Goal: Information Seeking & Learning: Learn about a topic

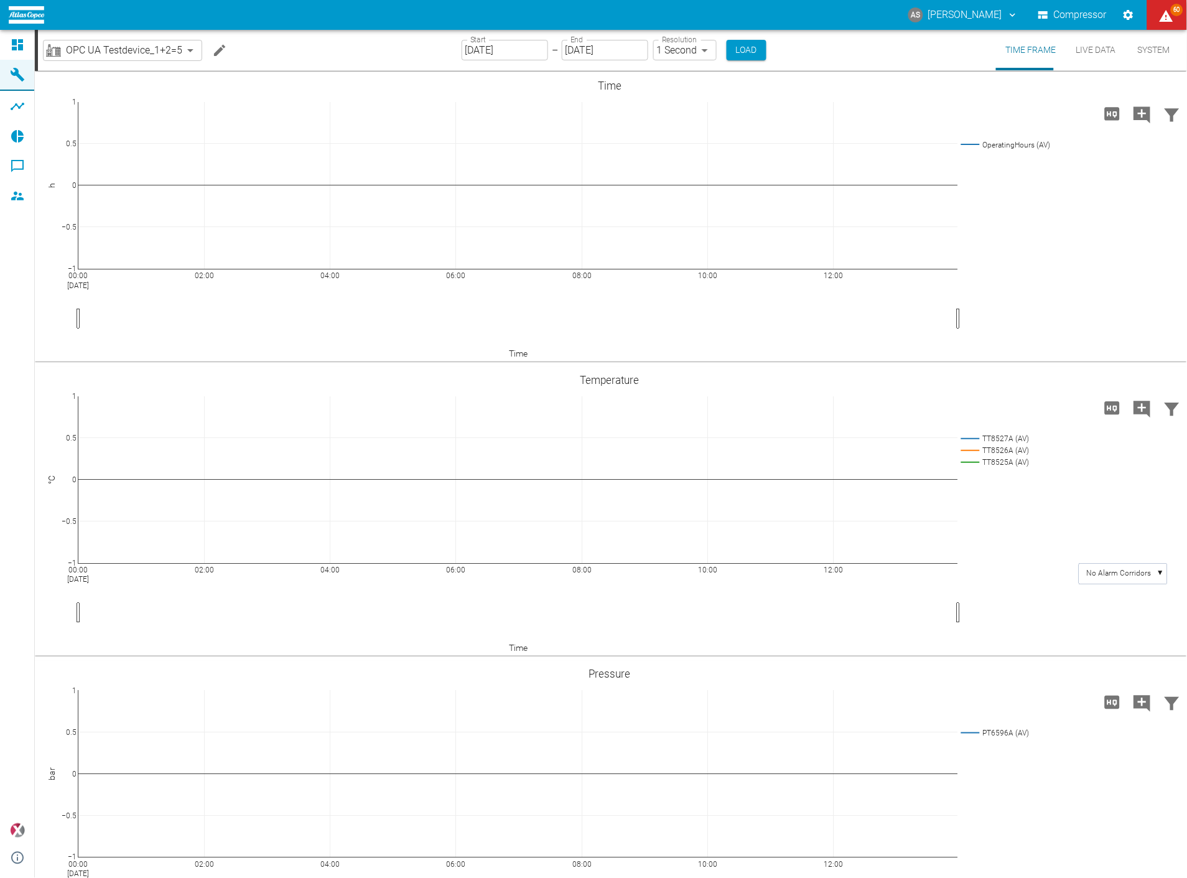
click at [138, 45] on body "AS [PERSON_NAME] Compressor 60 Dashboard Machines Analyses Reports Comments Mem…" at bounding box center [593, 439] width 1187 height 878
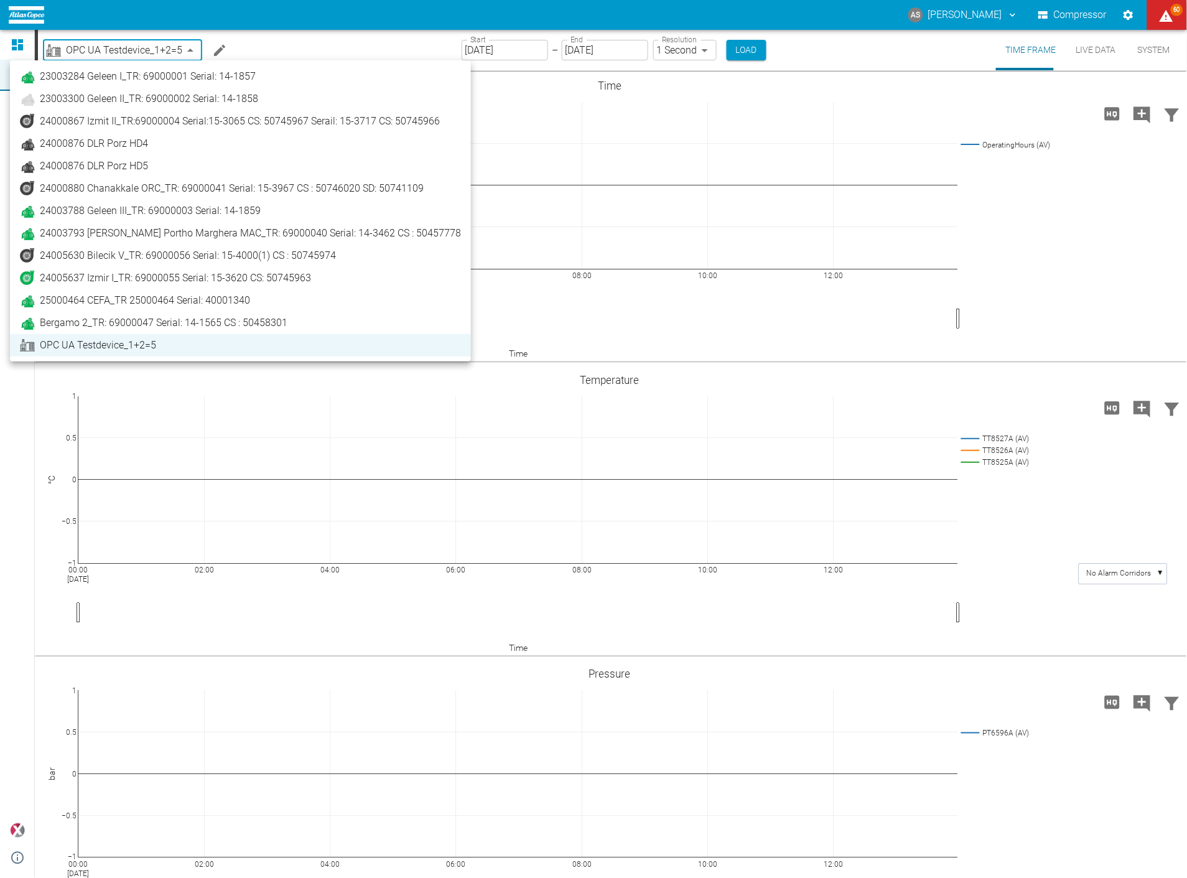
click at [17, 44] on div at bounding box center [593, 439] width 1187 height 878
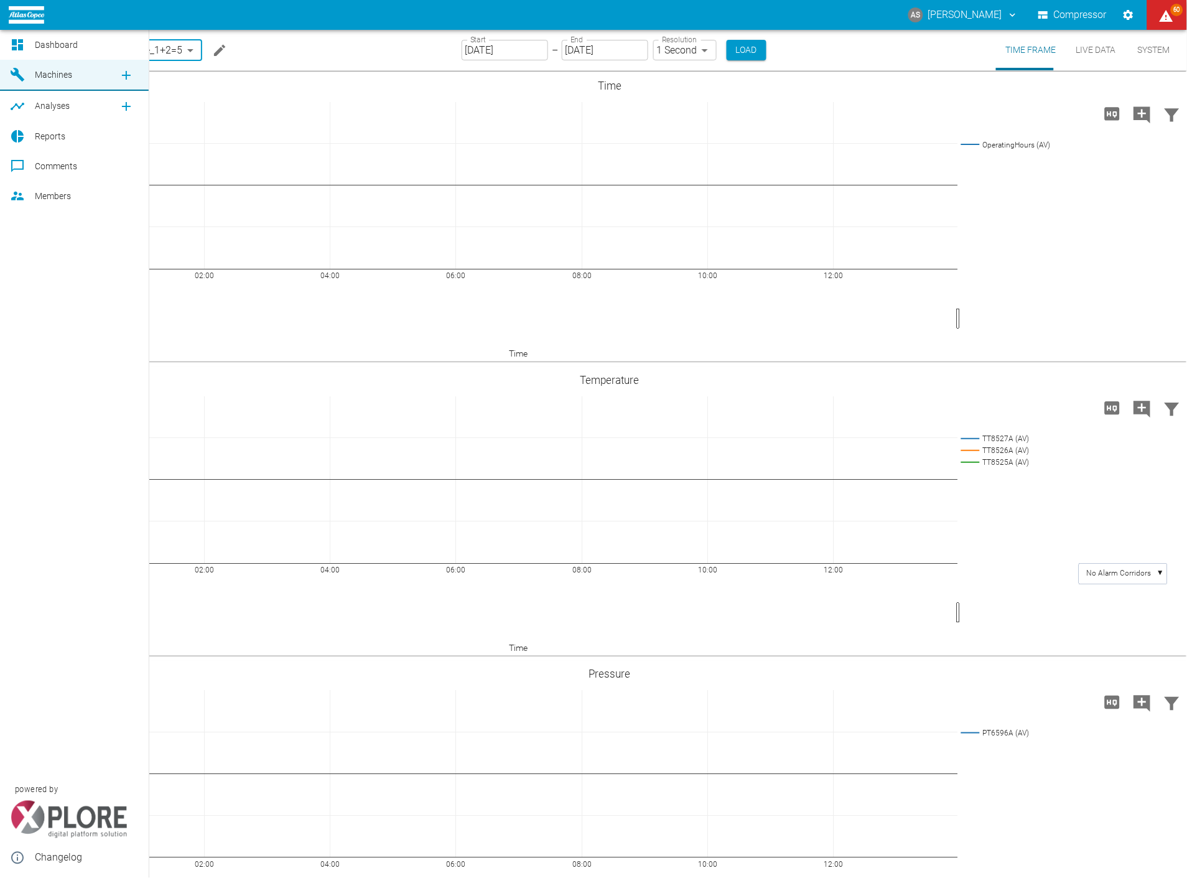
click at [17, 42] on icon at bounding box center [17, 44] width 11 height 11
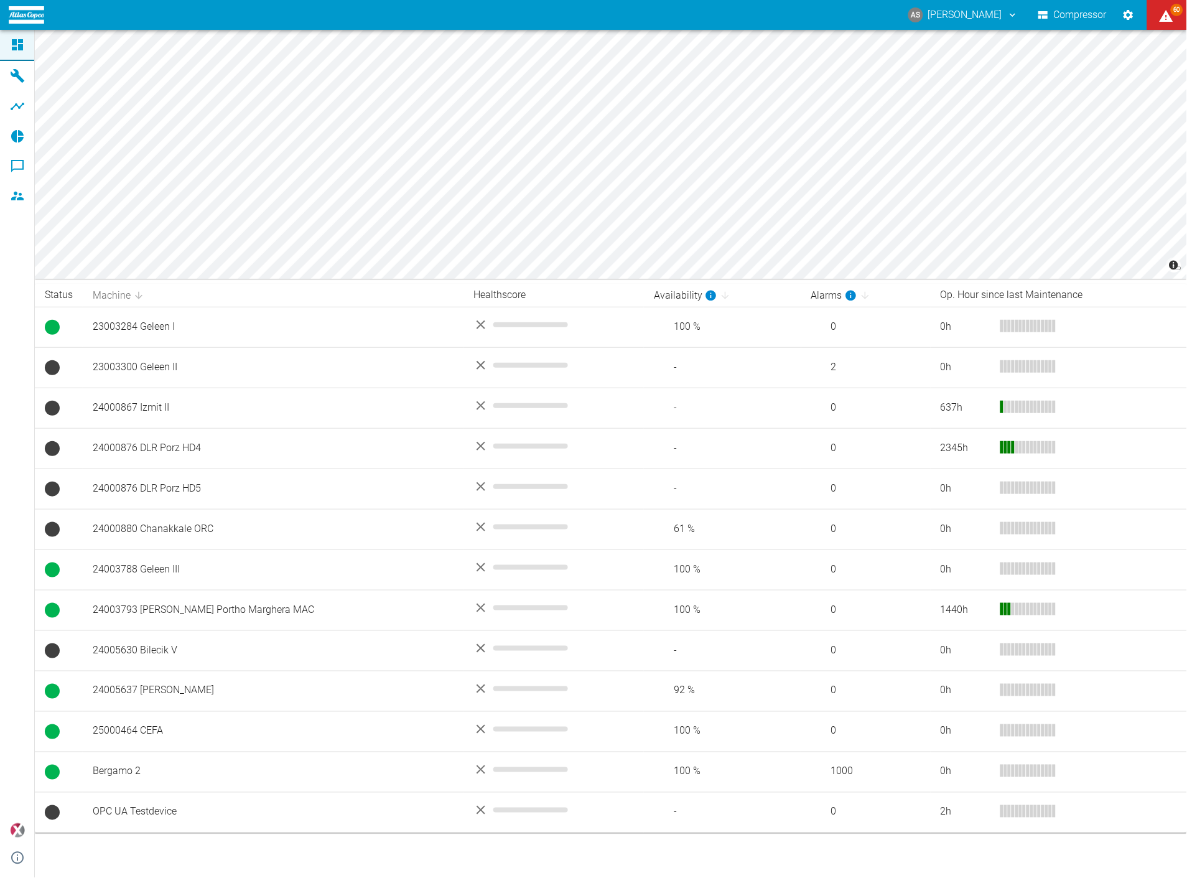
click at [137, 296] on icon at bounding box center [138, 295] width 7 height 7
click at [137, 294] on icon at bounding box center [138, 295] width 11 height 11
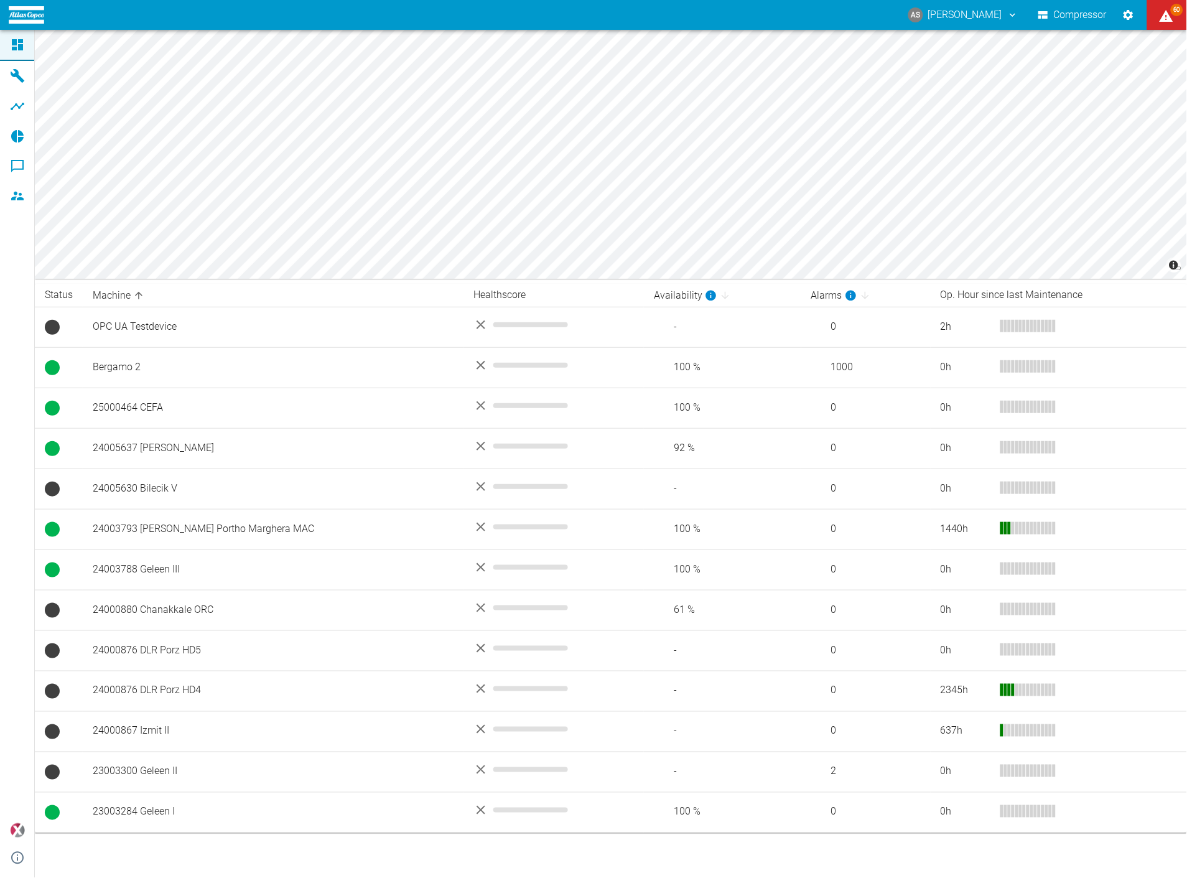
click at [59, 296] on th "Status" at bounding box center [59, 295] width 48 height 23
click at [66, 291] on th "Status" at bounding box center [59, 295] width 48 height 23
click at [134, 290] on icon at bounding box center [138, 295] width 11 height 11
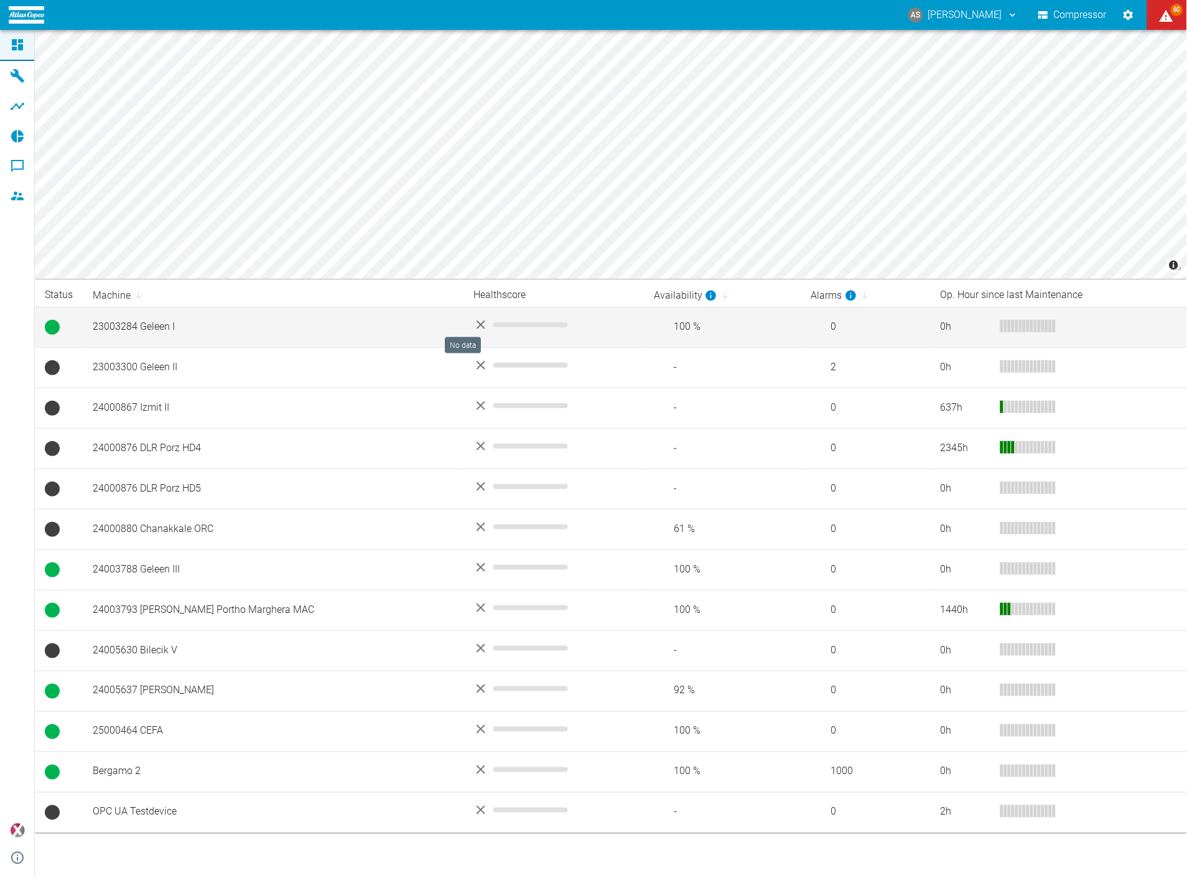
click at [494, 322] on span "No data" at bounding box center [531, 324] width 75 height 5
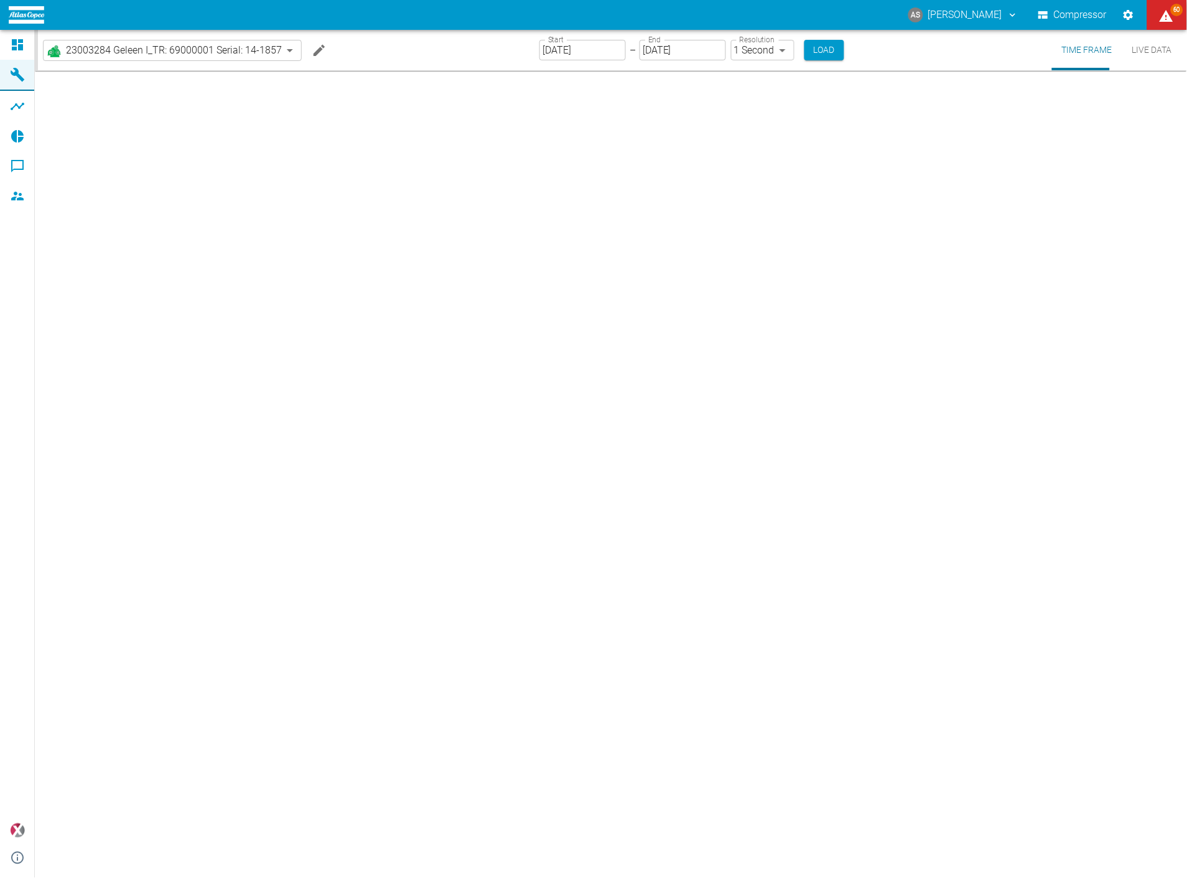
type input "2min"
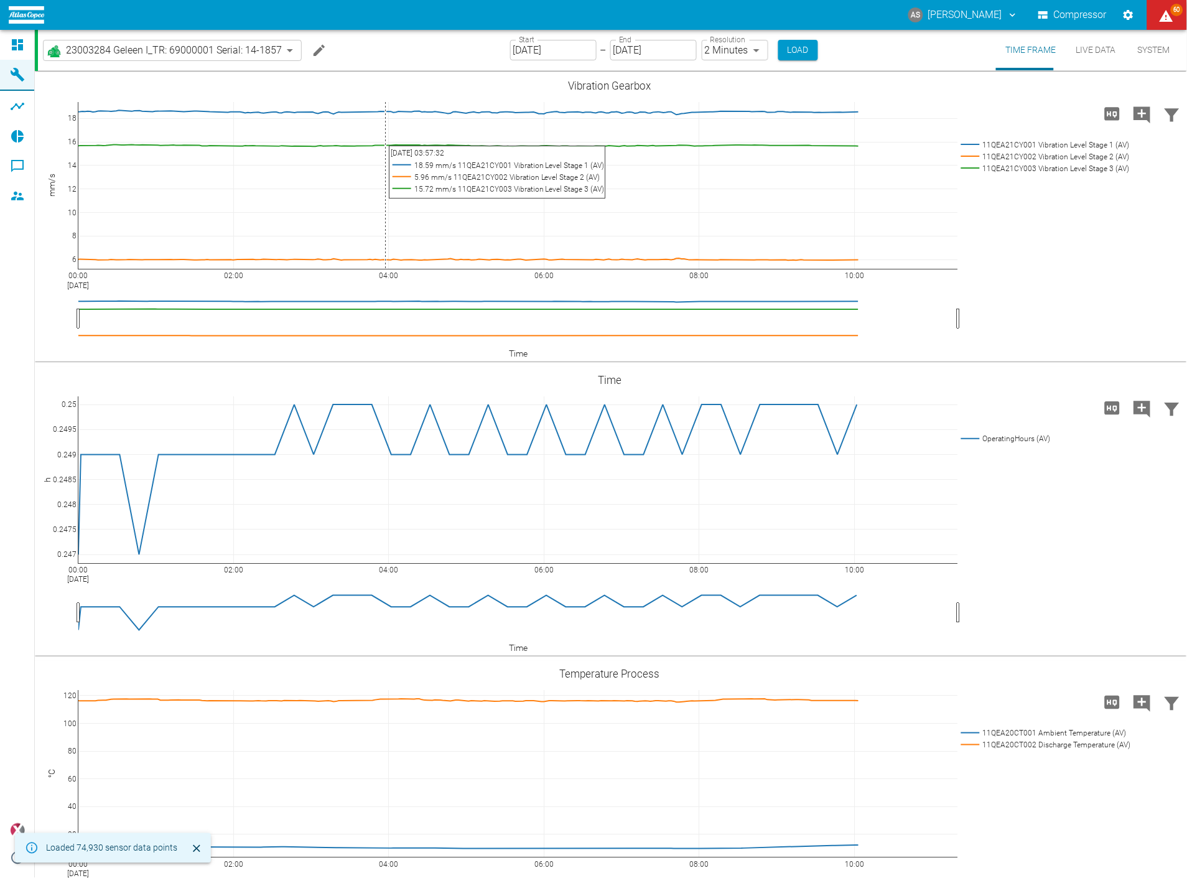
click at [21, 50] on icon at bounding box center [17, 44] width 15 height 15
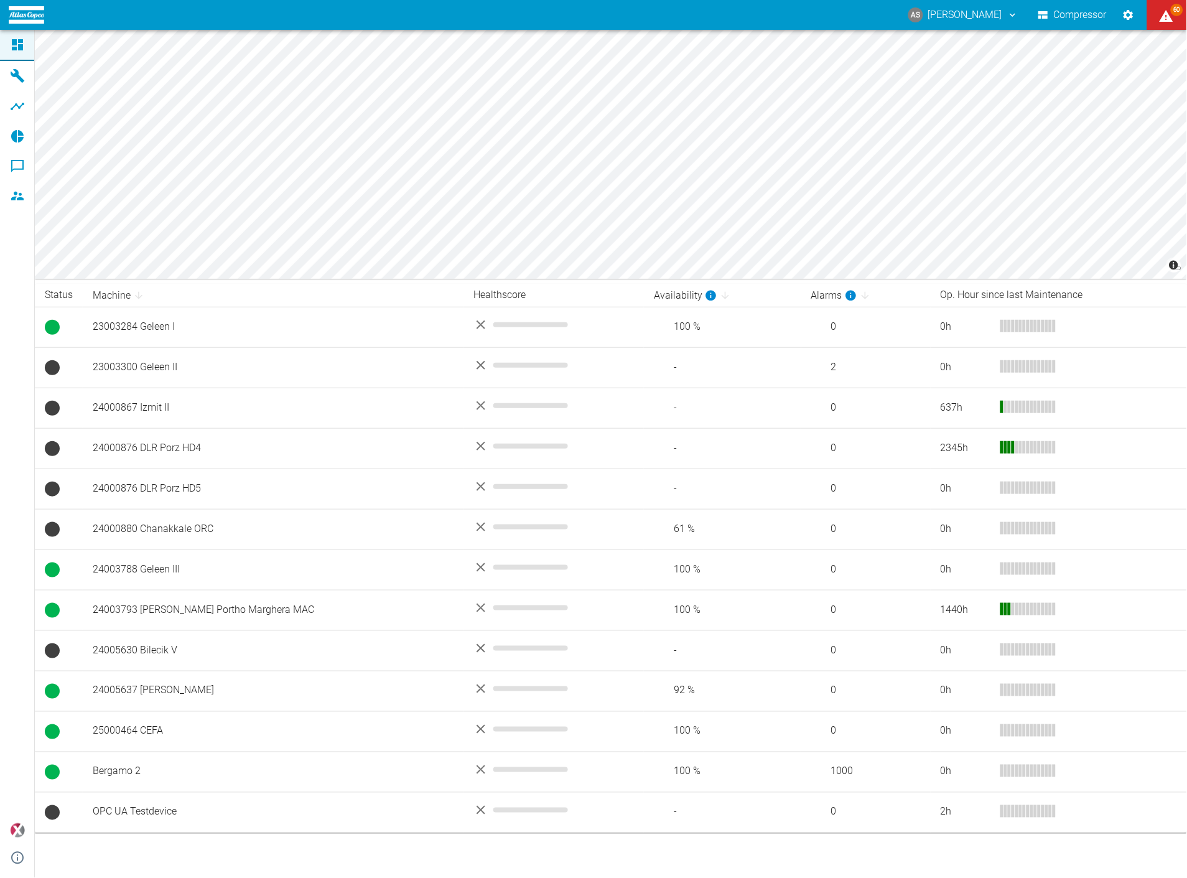
click at [1187, 164] on html "AS [PERSON_NAME] Compressor 60 Dashboard Machines Analyses Reports Comments Mem…" at bounding box center [593, 439] width 1187 height 878
click at [722, 293] on icon at bounding box center [725, 295] width 7 height 7
click at [720, 293] on icon at bounding box center [725, 295] width 11 height 11
click at [1128, 11] on icon "Settings" at bounding box center [1129, 15] width 12 height 12
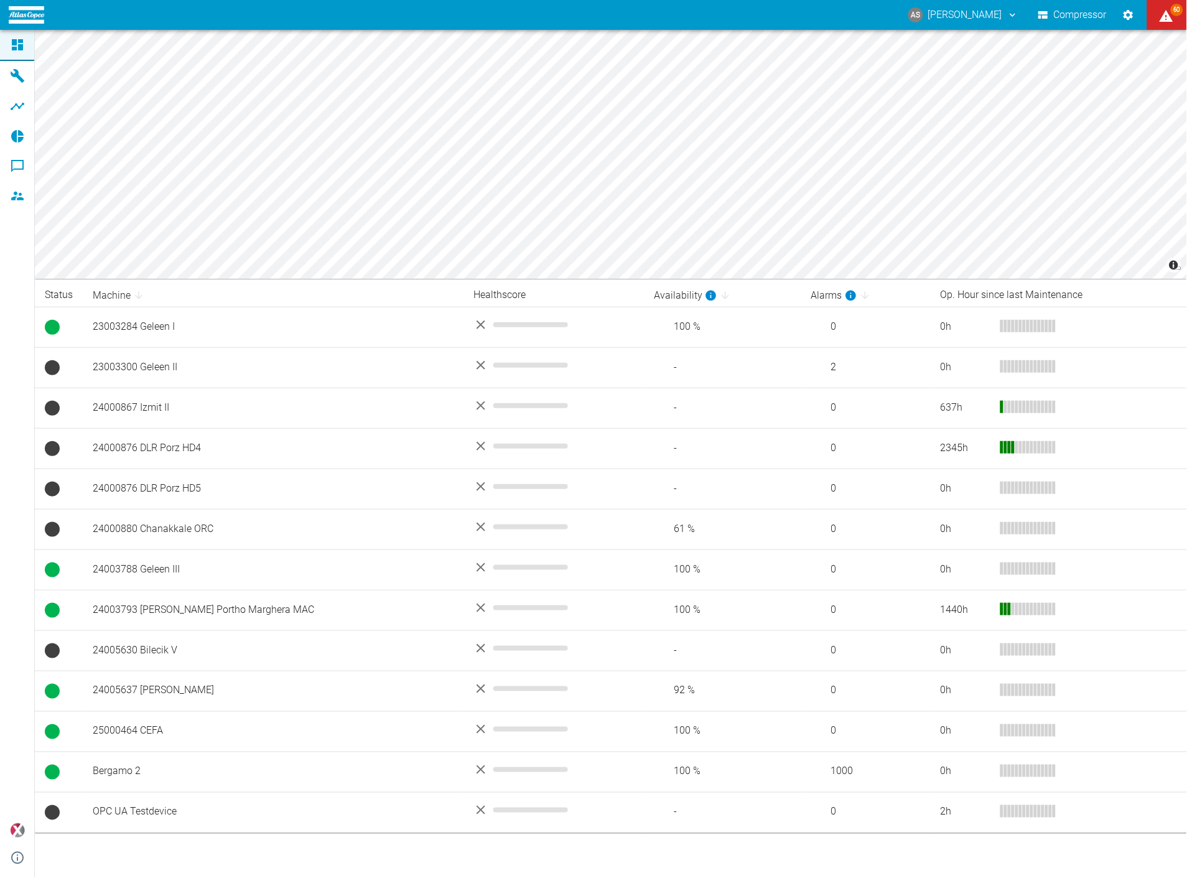
checkbox input "true"
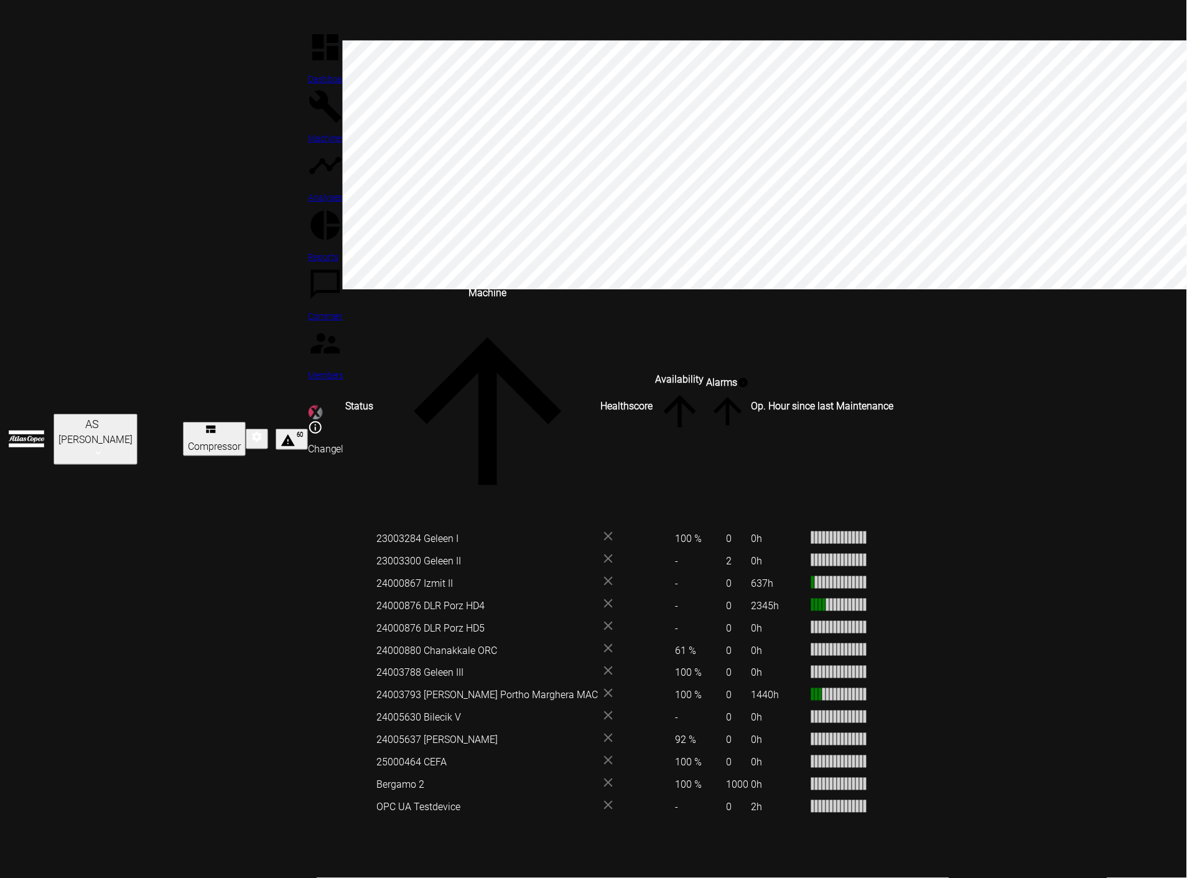
click at [377, 640] on td "24000880 Chanakkale ORC" at bounding box center [488, 650] width 223 height 21
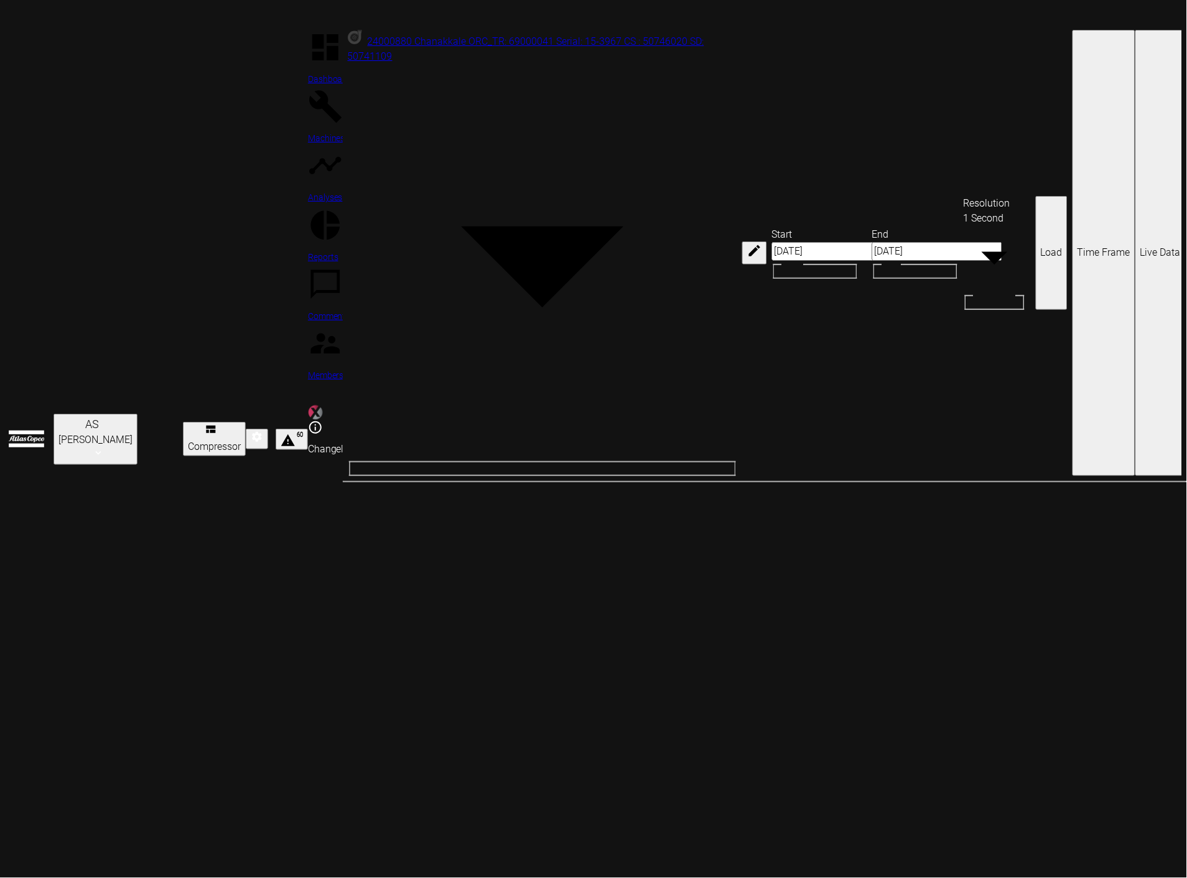
type input "2min"
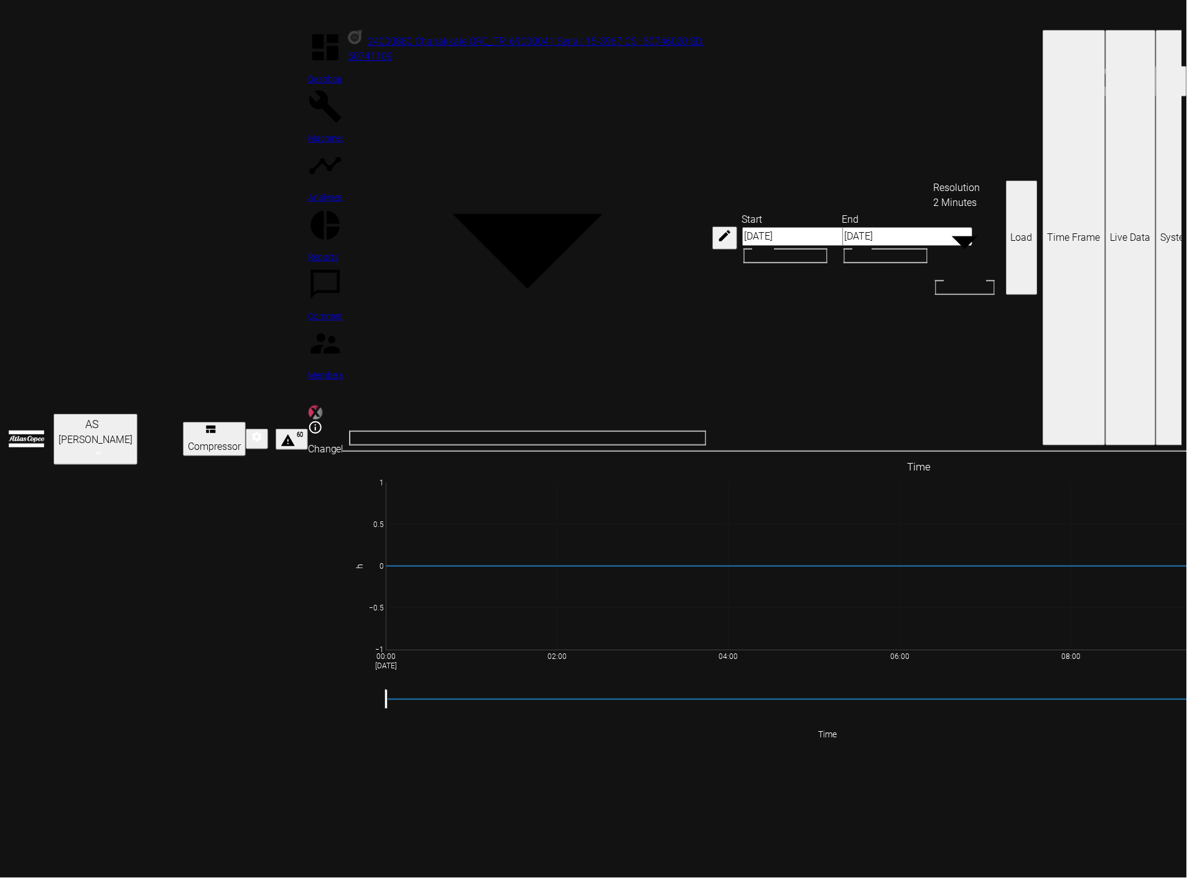
click at [354, 52] on body "AS [PERSON_NAME] Compressor 60 Dashboard Machines Analyses Reports Comments Mem…" at bounding box center [593, 439] width 1187 height 878
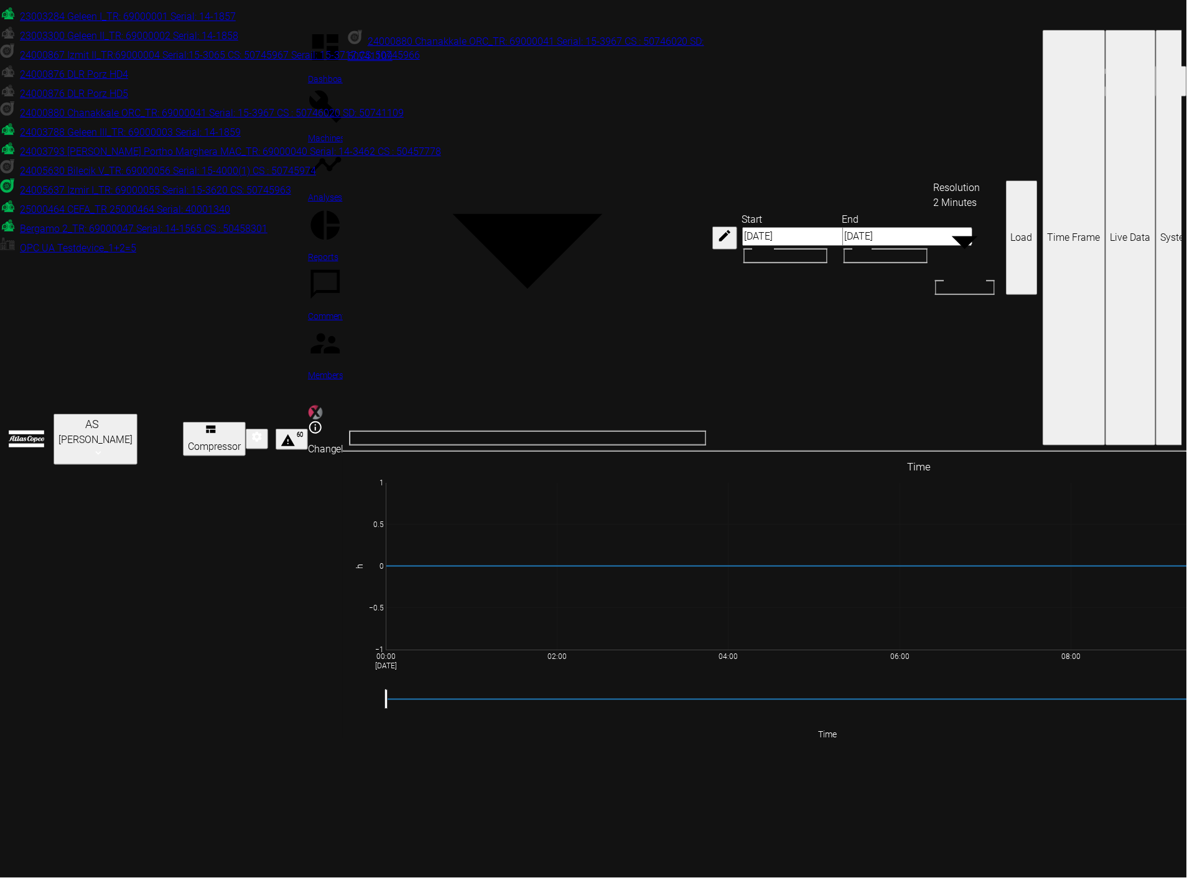
click at [140, 503] on div at bounding box center [593, 439] width 1187 height 878
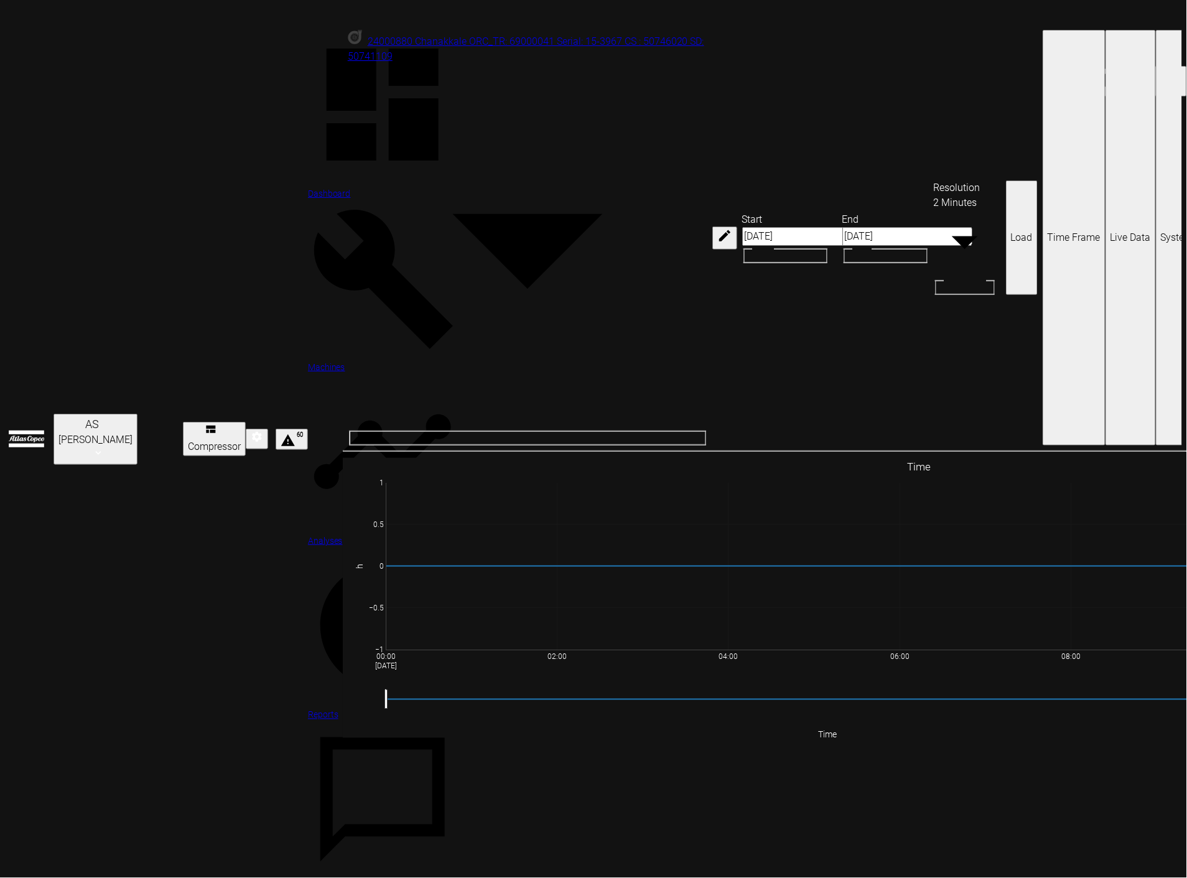
click at [308, 189] on span "Dashboard" at bounding box center [329, 194] width 43 height 10
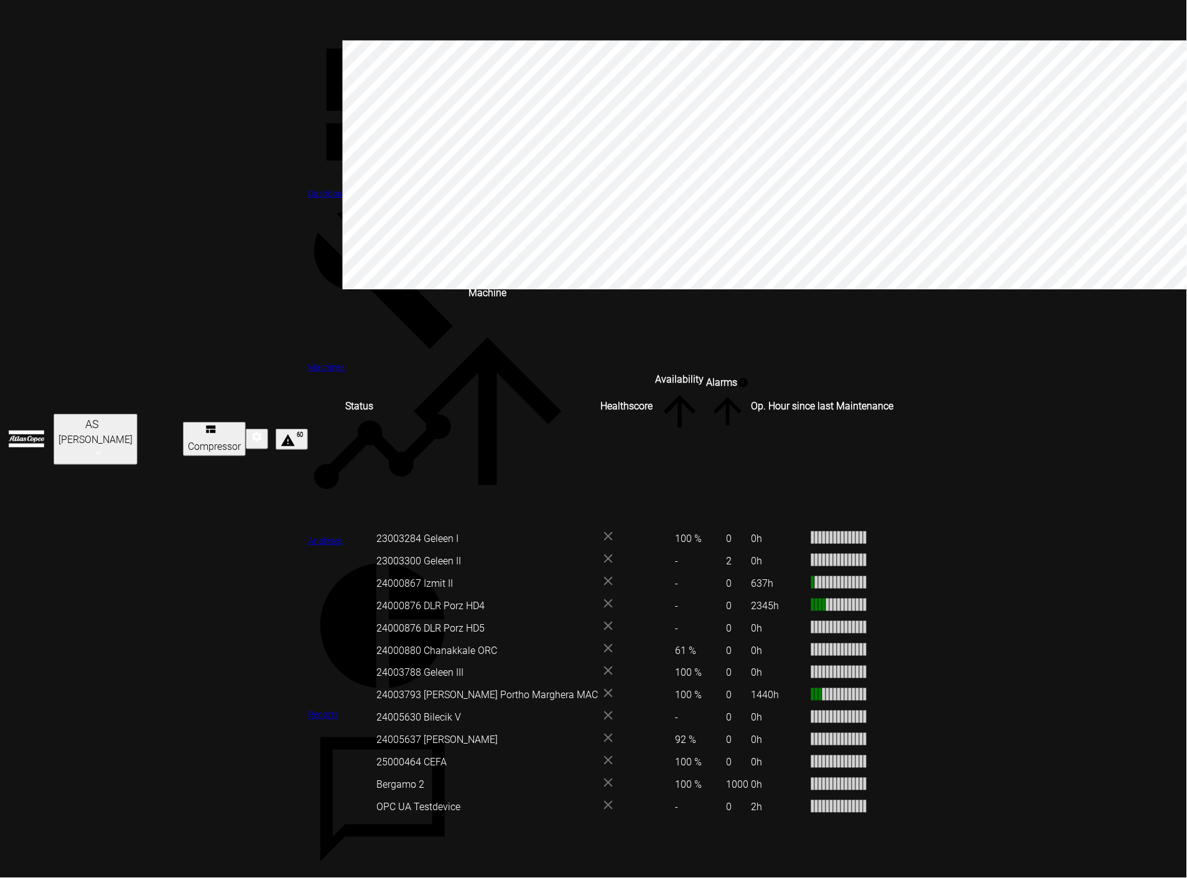
click at [308, 45] on icon at bounding box center [382, 104] width 149 height 149
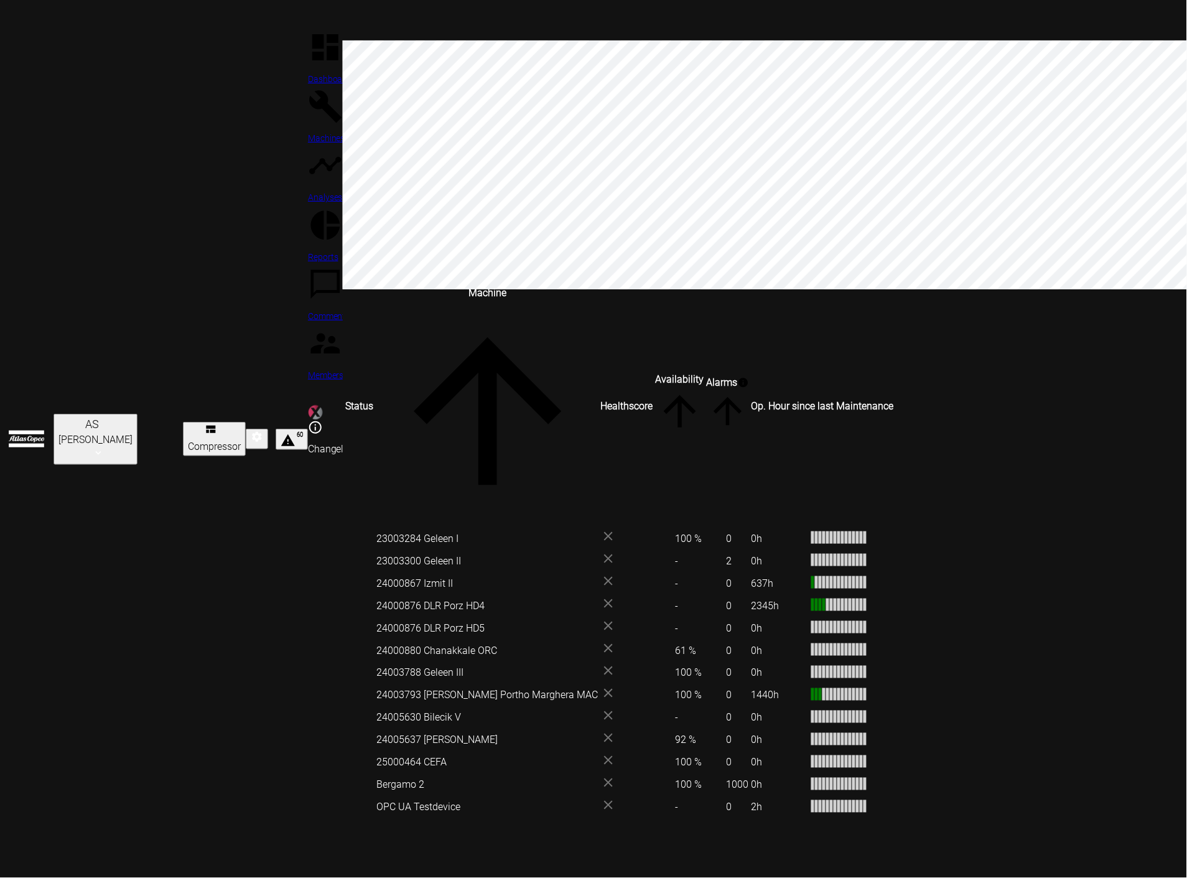
click at [377, 528] on td "23003284 Geleen I" at bounding box center [488, 538] width 223 height 21
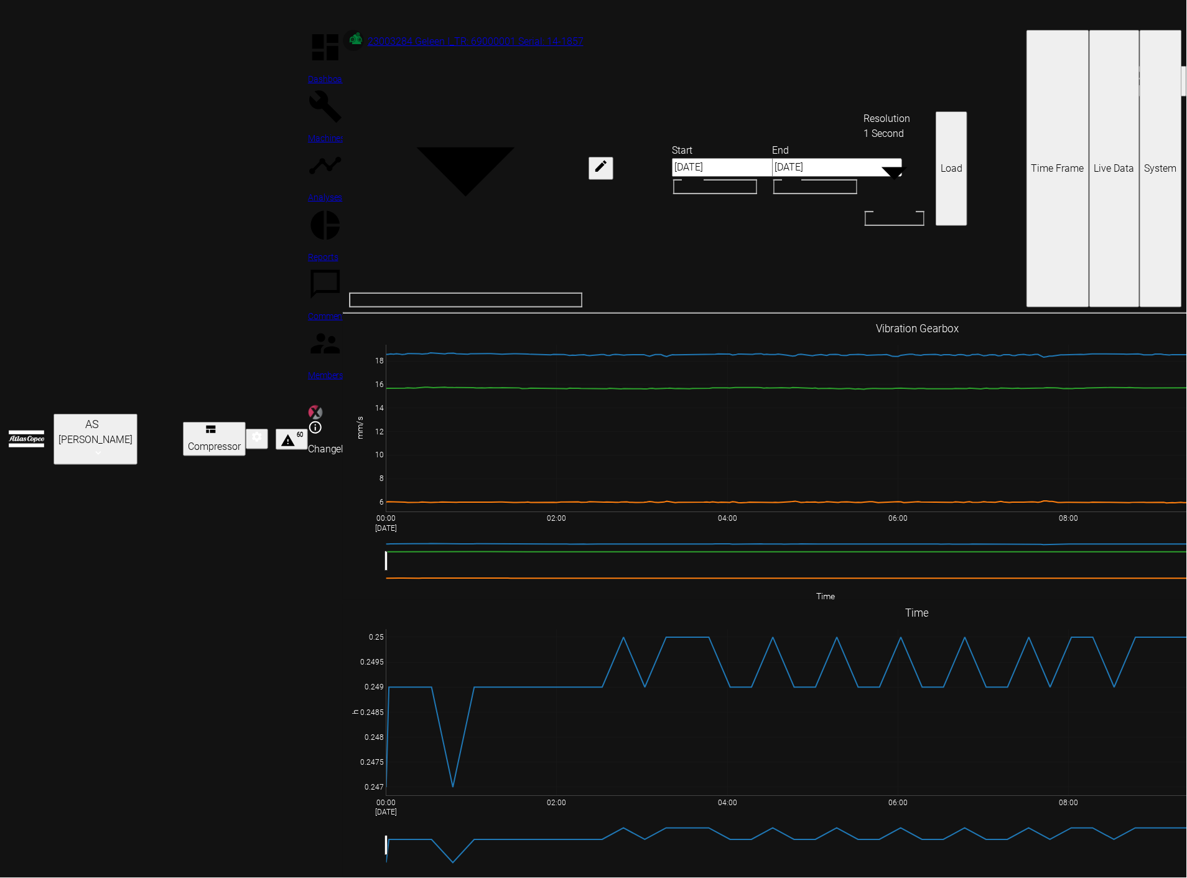
click at [594, 159] on icon "Edit machine" at bounding box center [601, 166] width 15 height 15
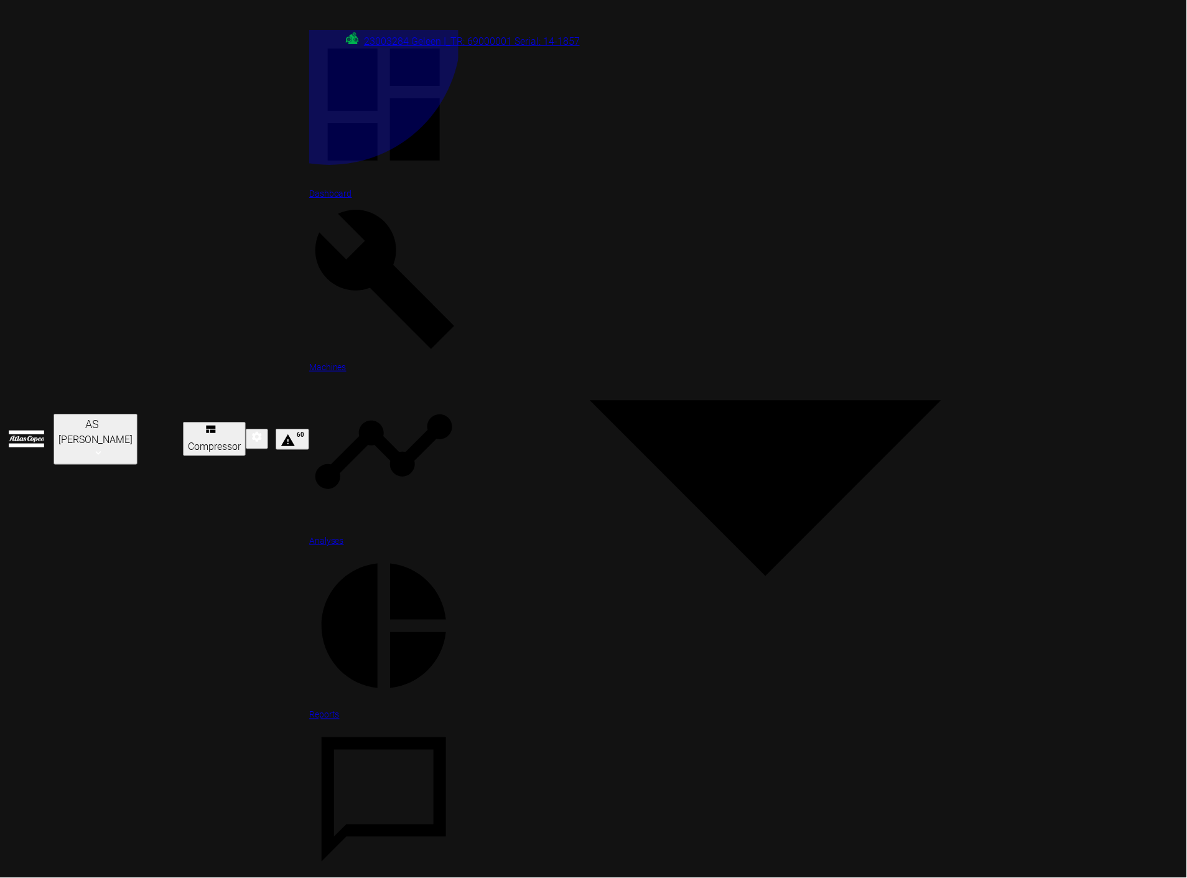
click at [309, 34] on link "Dashboard" at bounding box center [383, 115] width 149 height 171
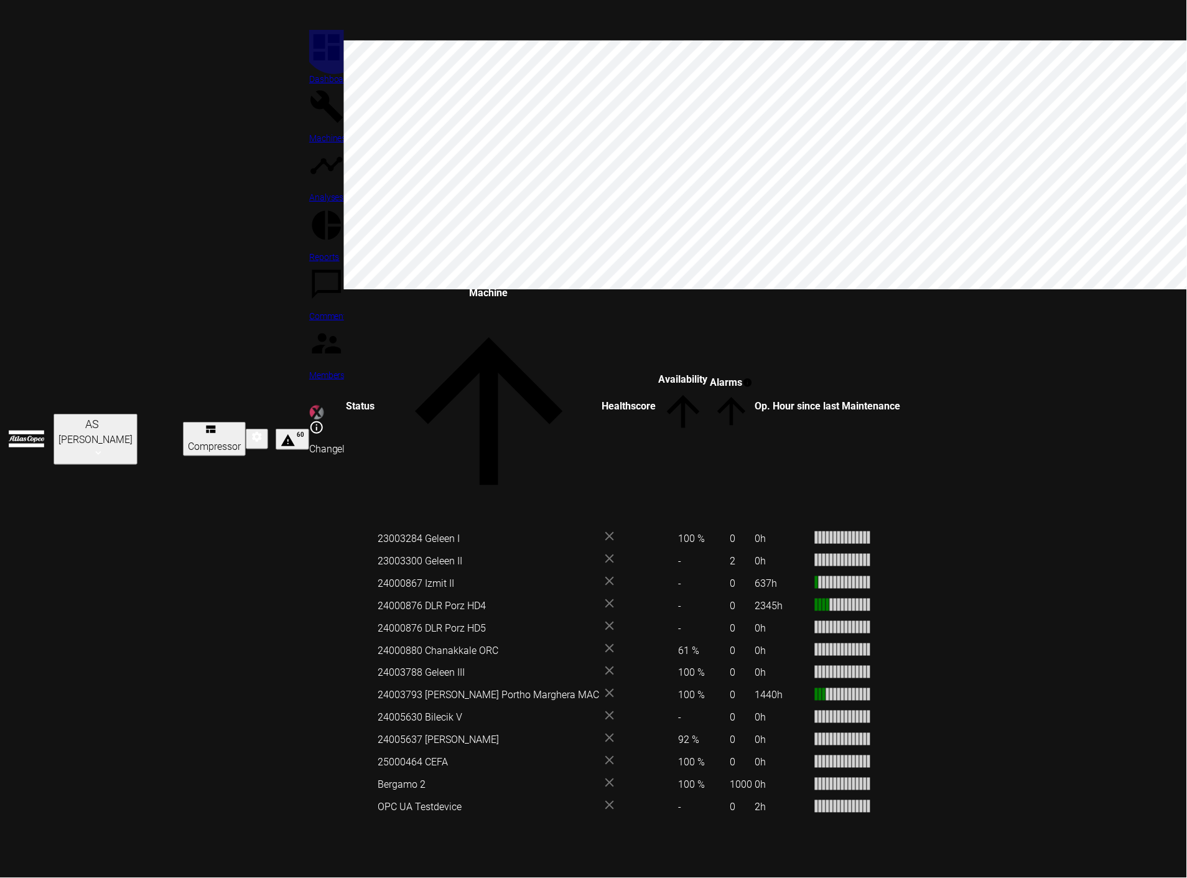
click at [309, 89] on div at bounding box center [326, 108] width 35 height 39
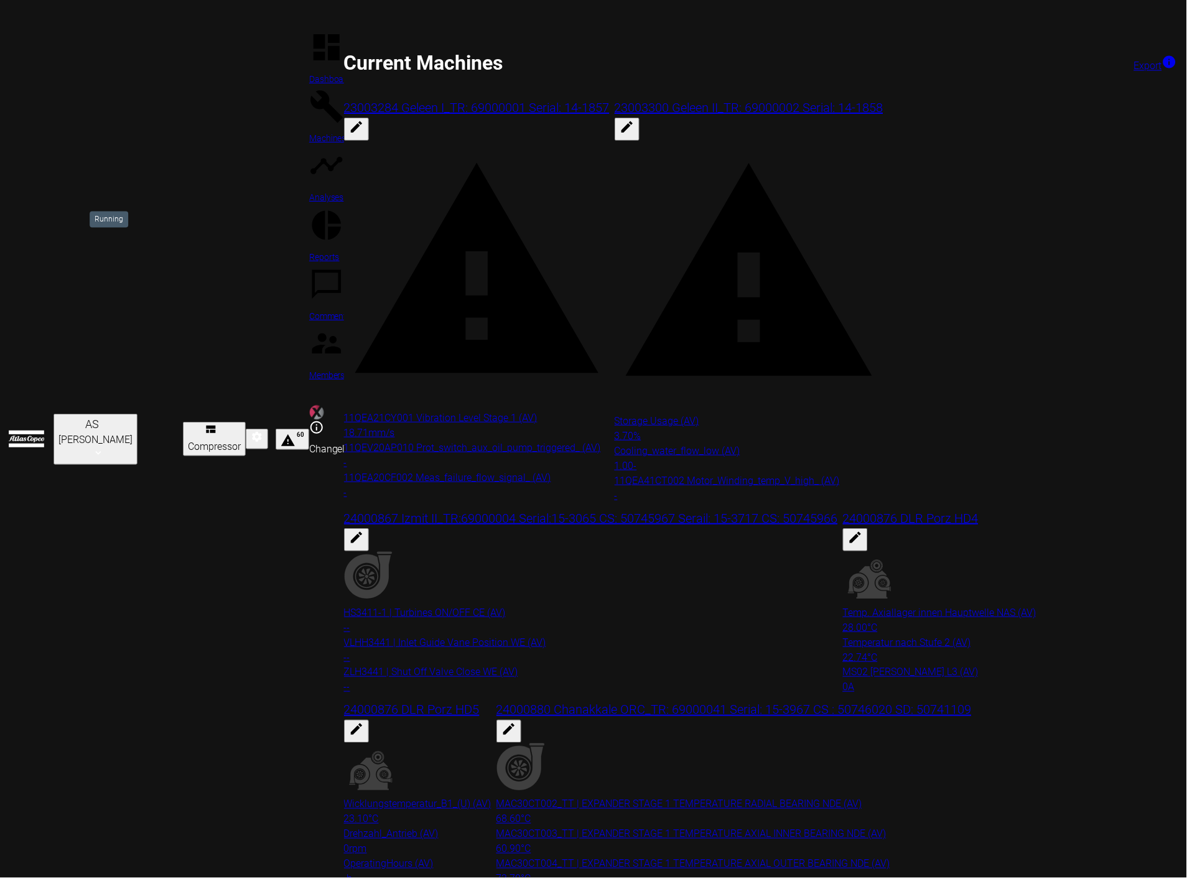
click at [344, 159] on icon at bounding box center [477, 274] width 266 height 266
click at [309, 429] on button "60" at bounding box center [293, 439] width 34 height 21
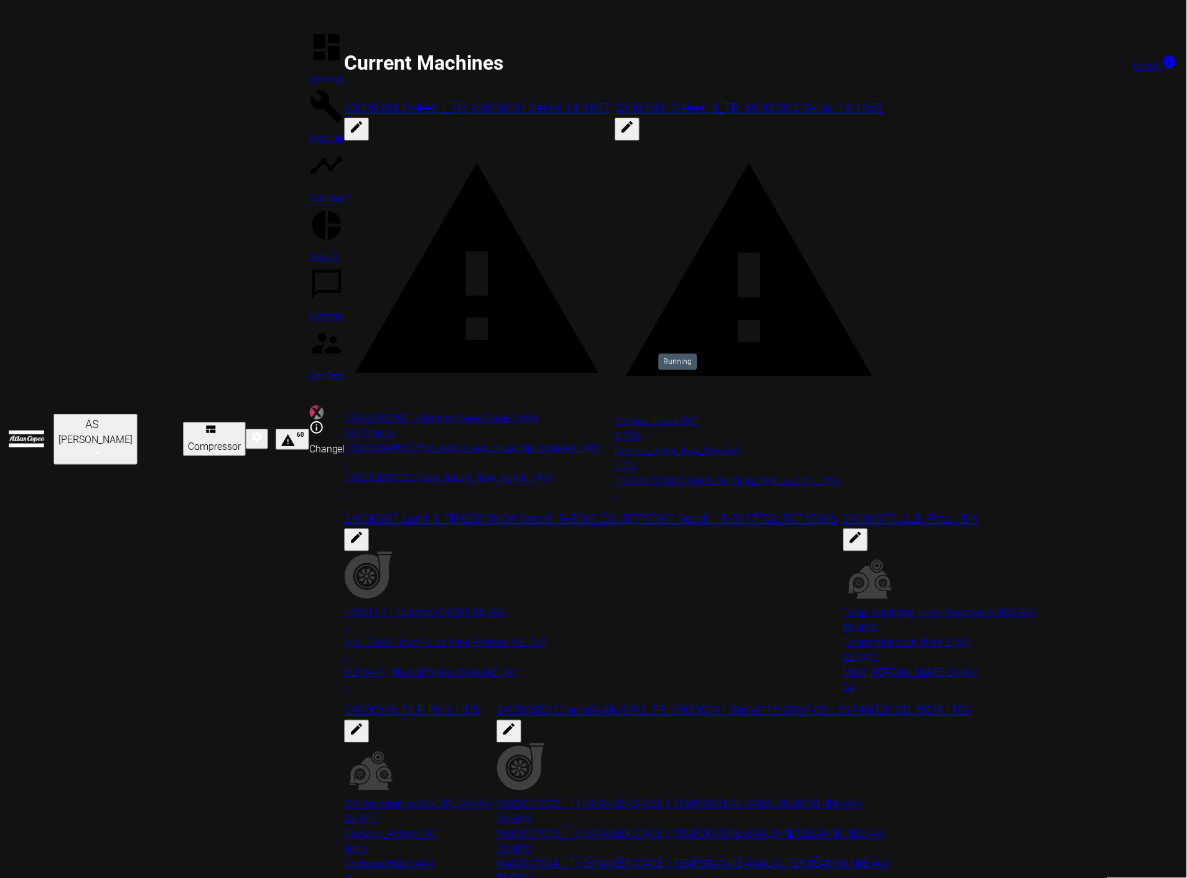
scroll to position [1245, 0]
click at [396, 607] on div at bounding box center [593, 439] width 1187 height 878
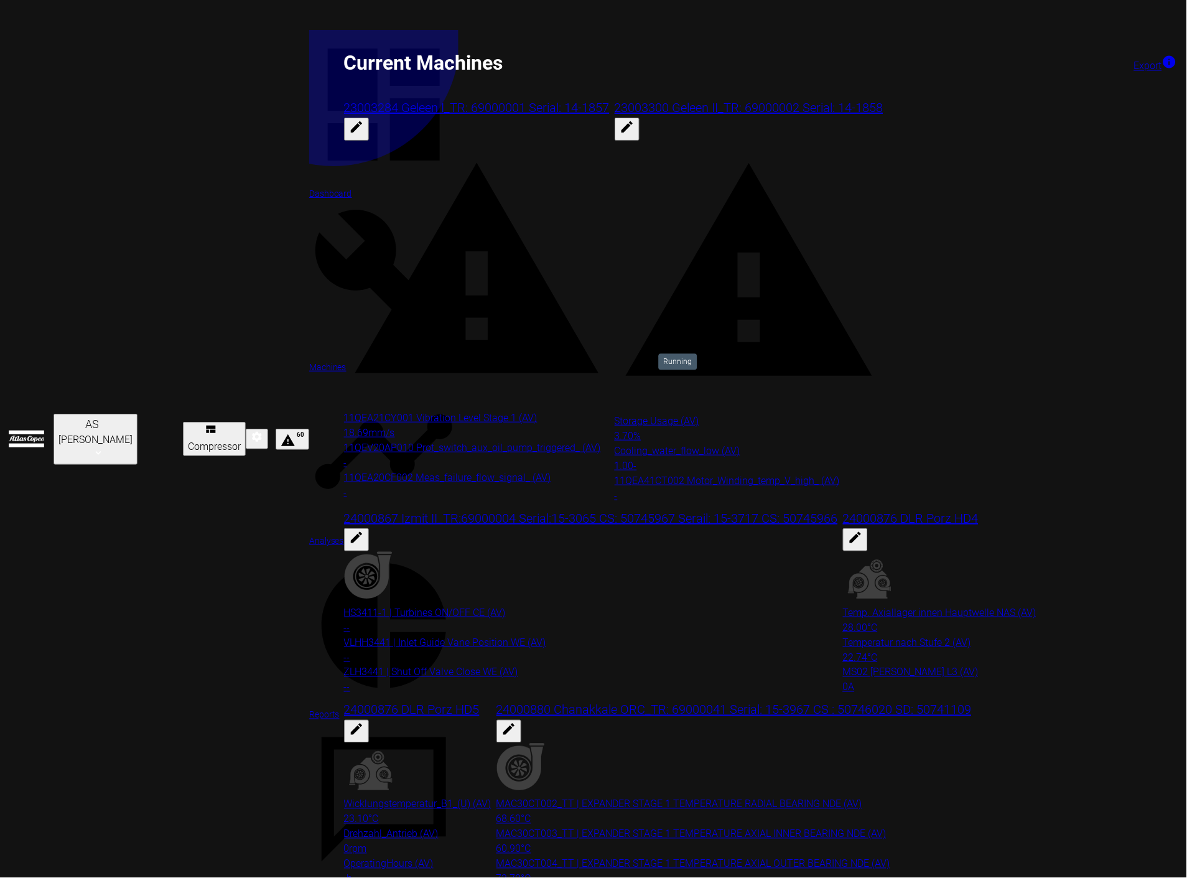
click at [309, 204] on div at bounding box center [383, 281] width 149 height 154
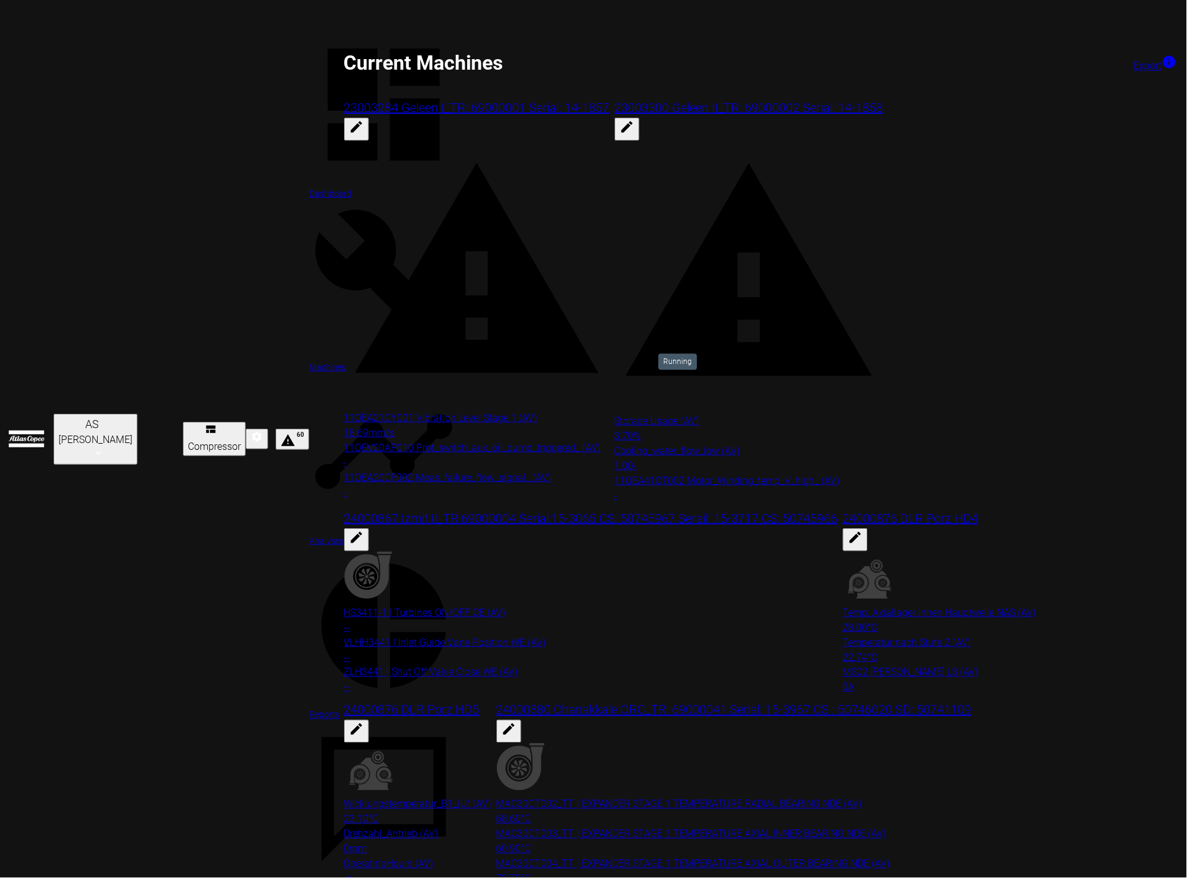
click at [309, 377] on link "Analyses" at bounding box center [383, 462] width 149 height 171
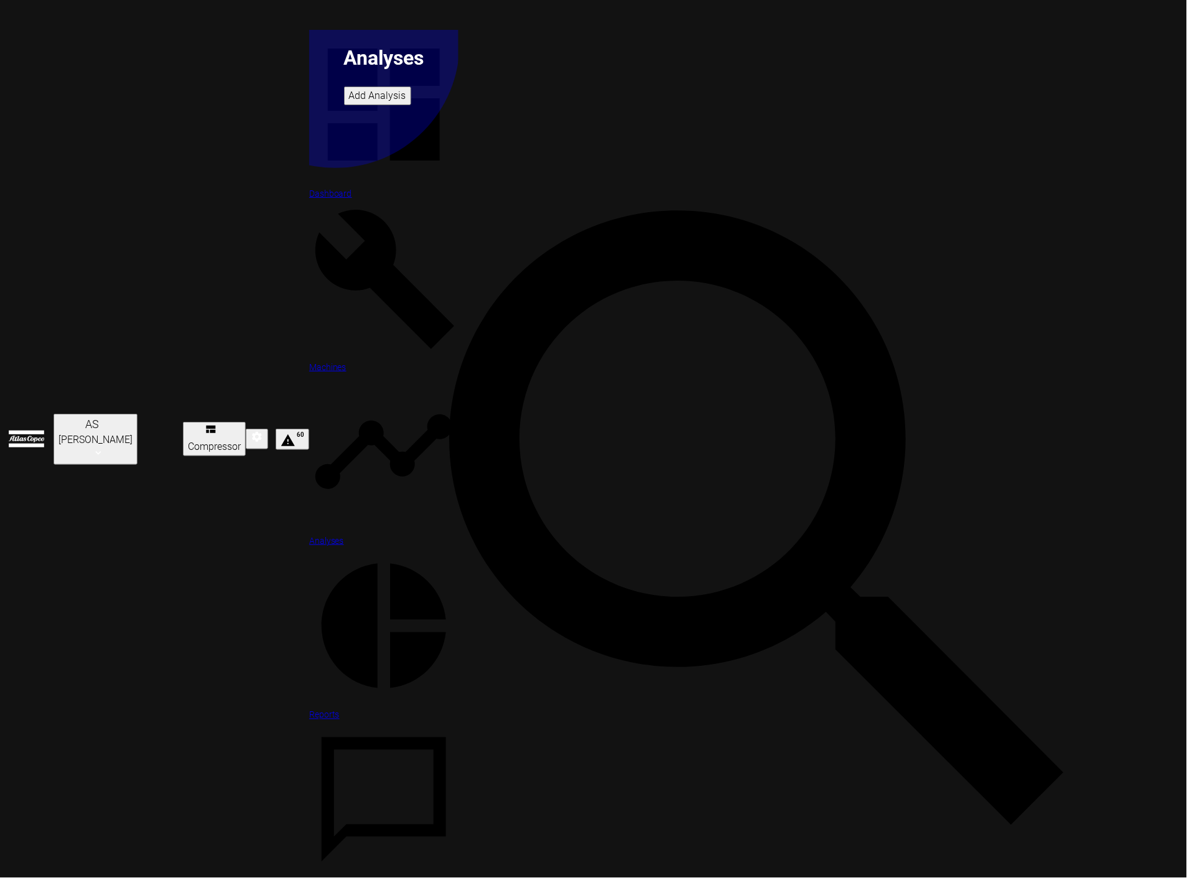
click at [309, 377] on div at bounding box center [383, 454] width 149 height 154
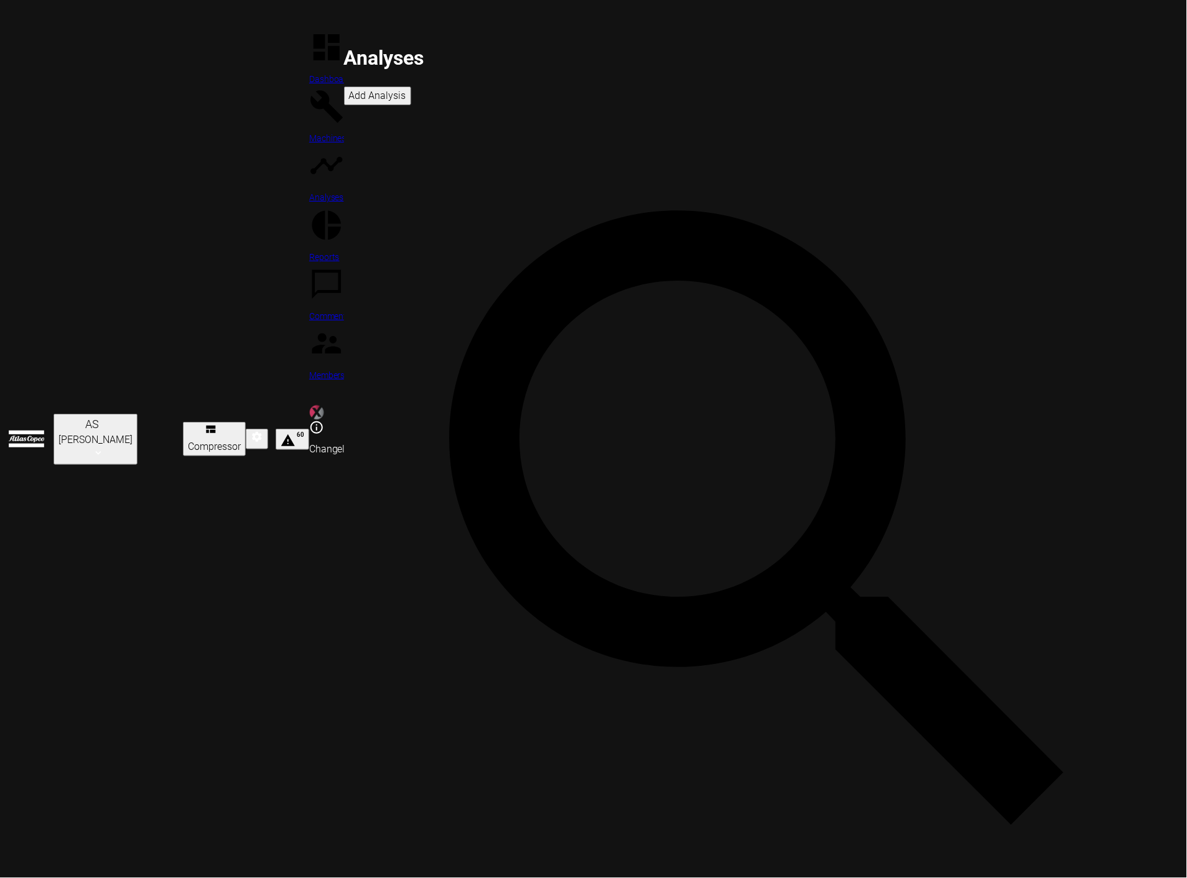
drag, startPoint x: 637, startPoint y: 772, endPoint x: 568, endPoint y: 616, distance: 171.1
click at [637, 772] on div "Analyses Add Analysis ​ Title [PERSON_NAME] PM Vib 20250121 [PERSON_NAME] PM HR…" at bounding box center [765, 745] width 843 height 1430
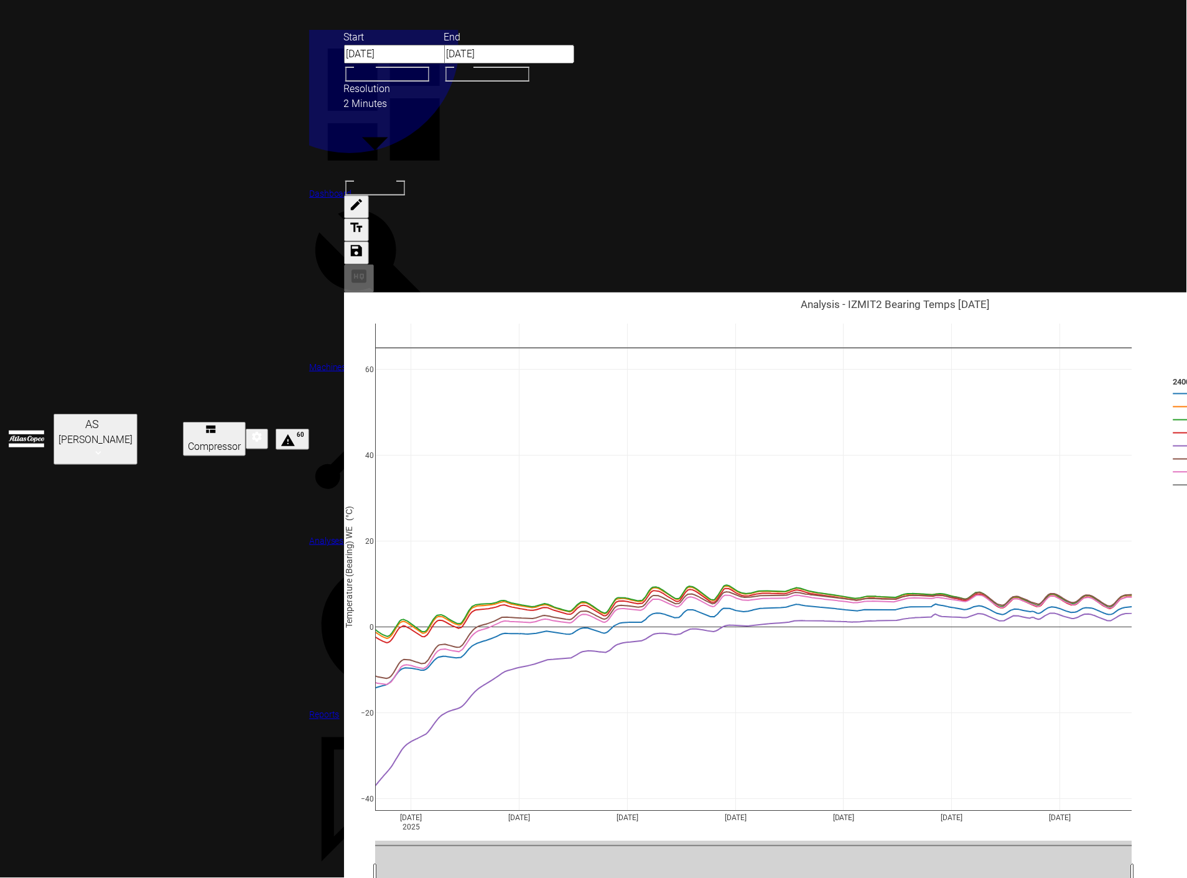
click at [309, 536] on span "Analyses" at bounding box center [326, 541] width 35 height 10
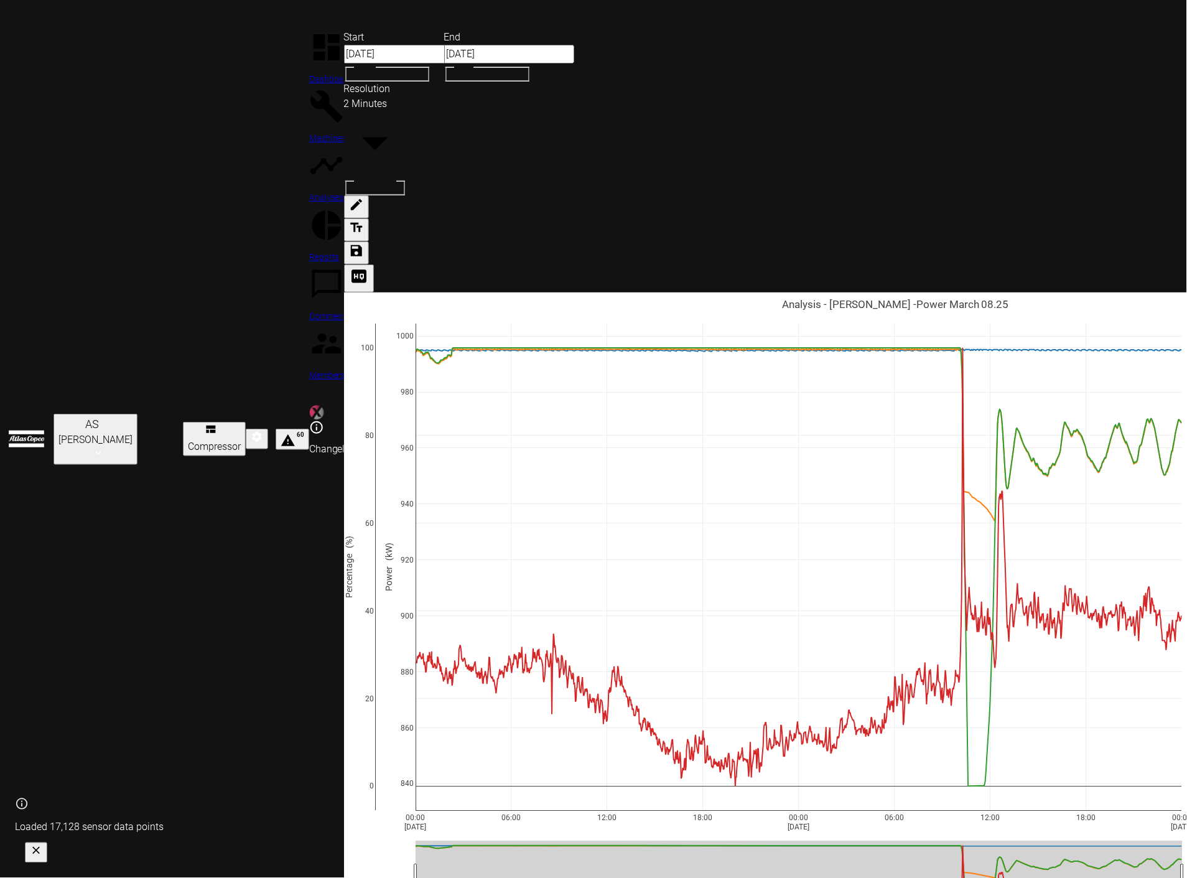
click at [1072, 446] on div "00:00 [DATE] 06:00 12:00 18:00 00:00 [DATE] 06:00 12:00 18:00 00:00 [DATE] 0 20…" at bounding box center [895, 644] width 1103 height 703
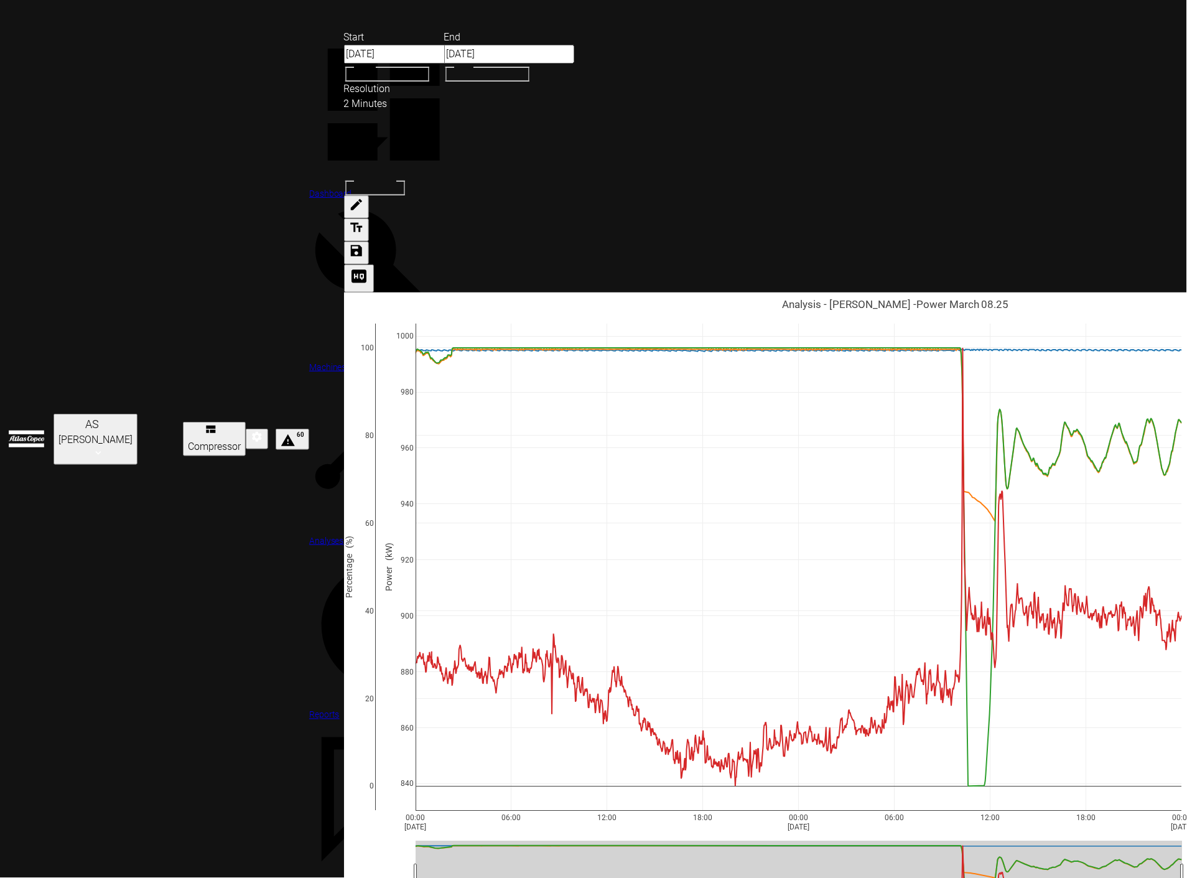
click at [309, 377] on div at bounding box center [383, 454] width 149 height 154
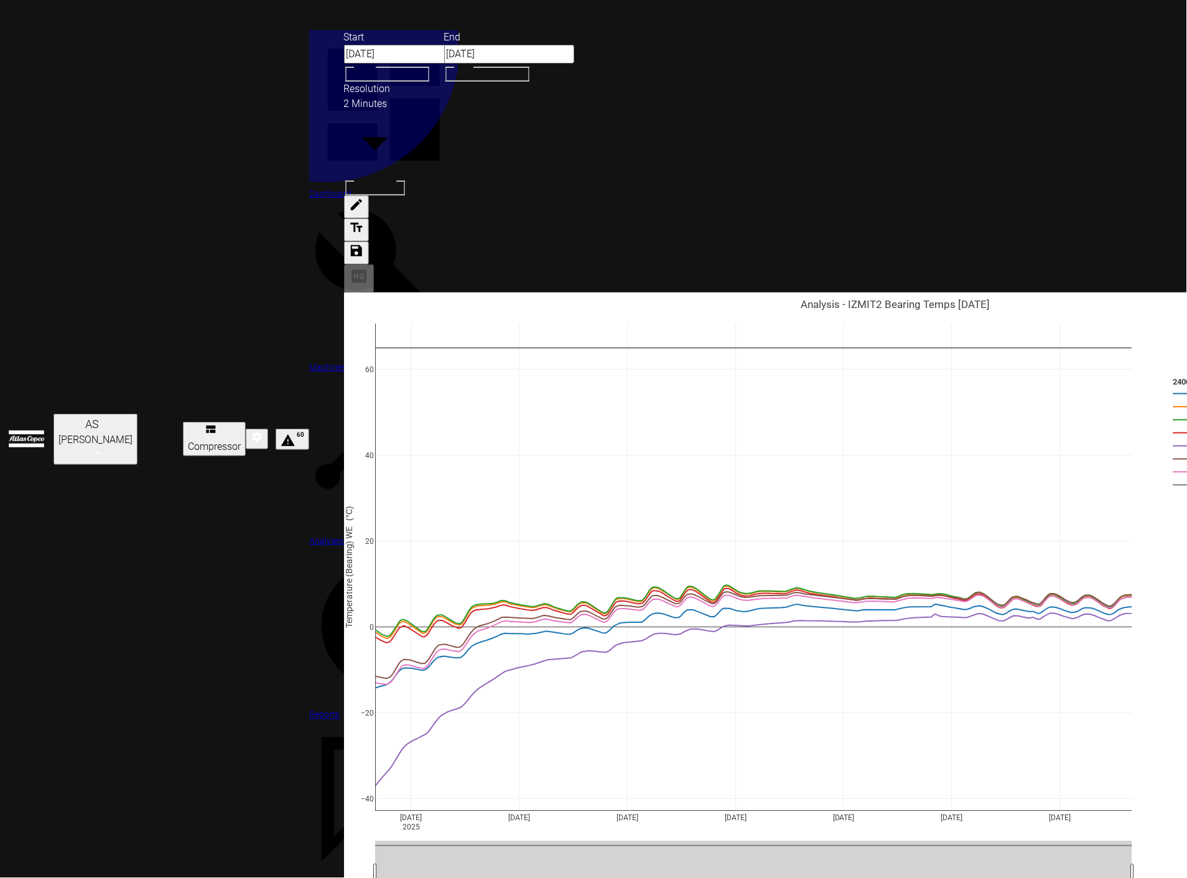
click at [309, 377] on icon at bounding box center [383, 451] width 149 height 149
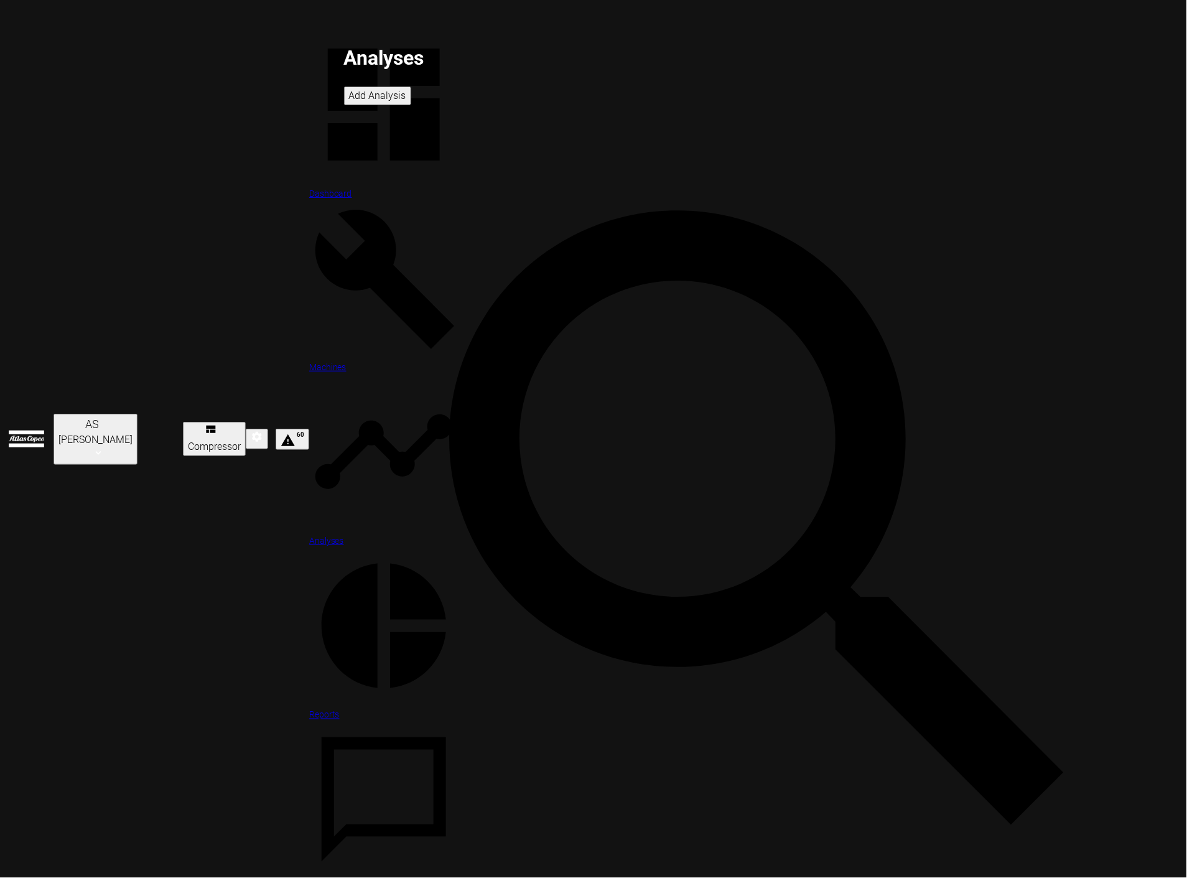
click at [309, 377] on div at bounding box center [383, 454] width 149 height 154
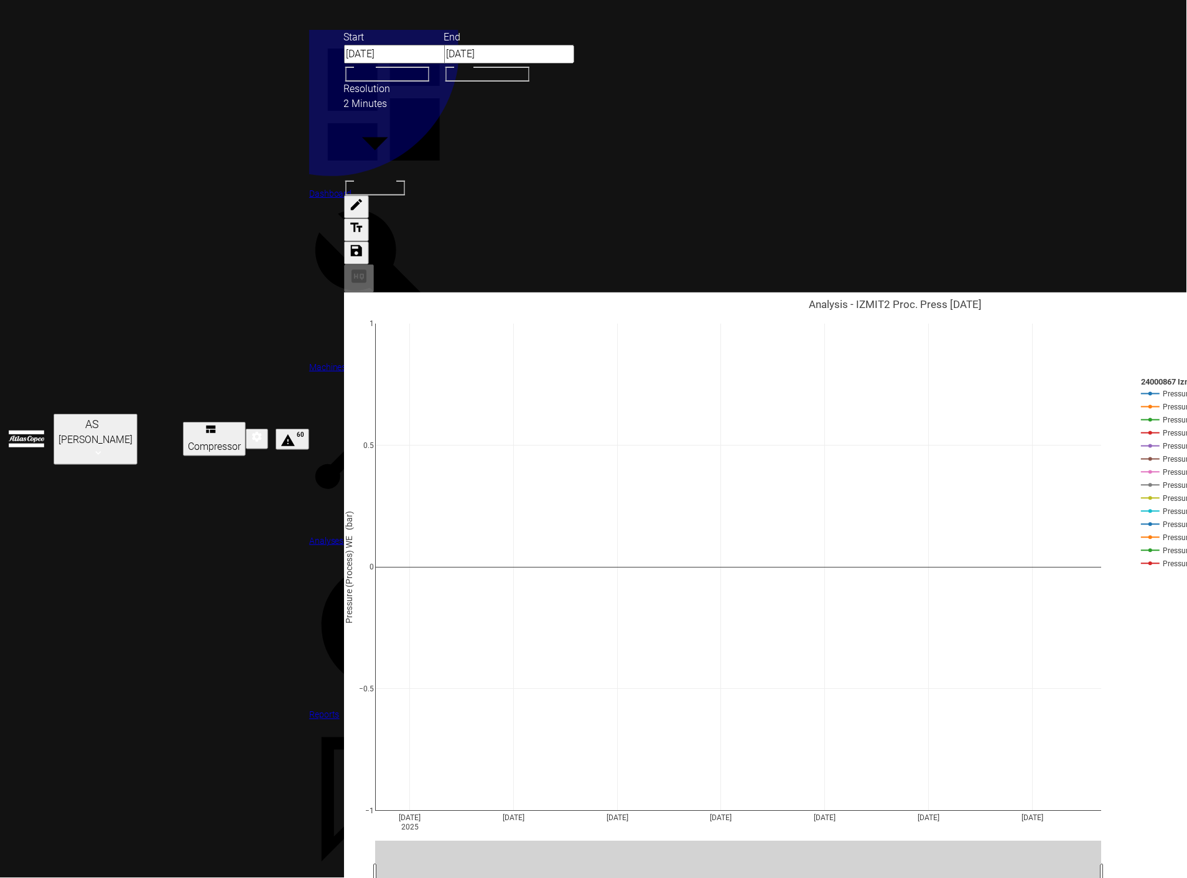
click at [309, 377] on div at bounding box center [383, 454] width 149 height 154
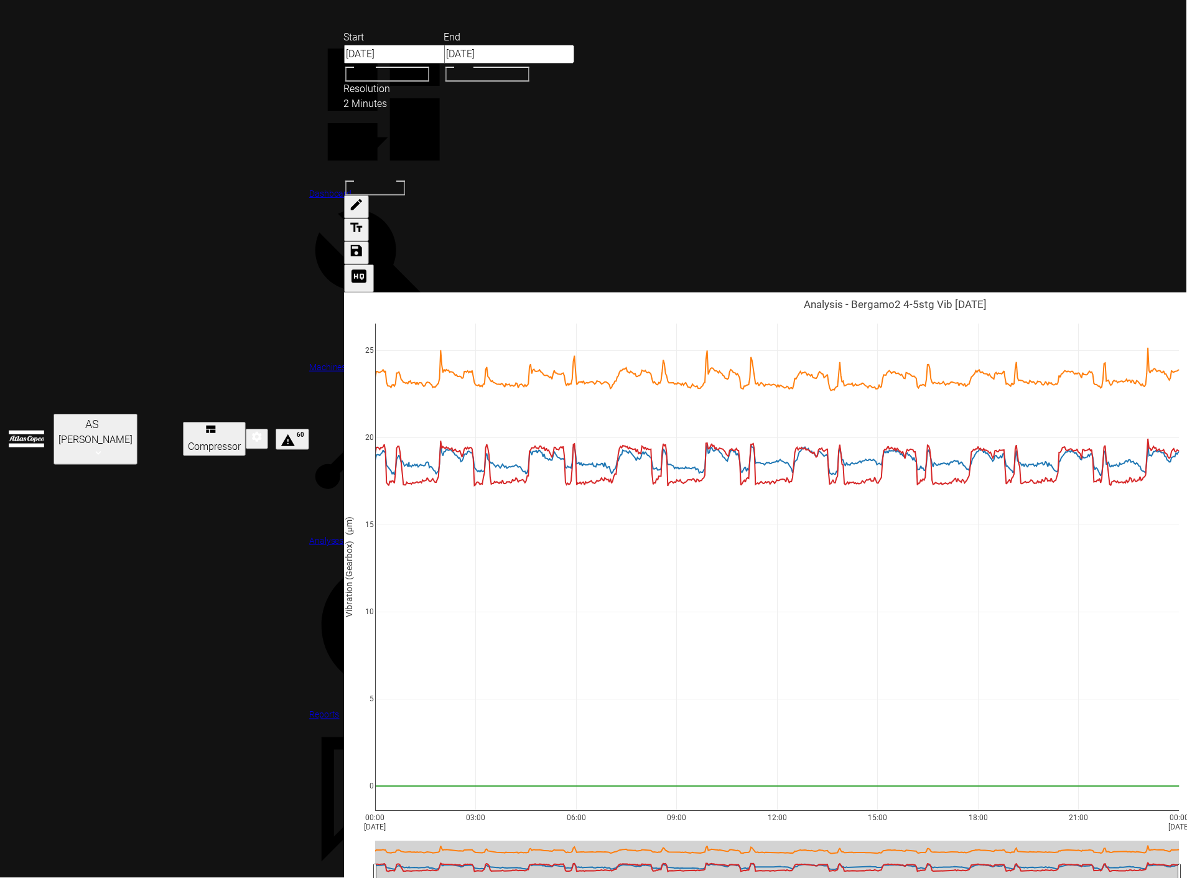
click at [309, 377] on link "Analyses" at bounding box center [383, 462] width 149 height 171
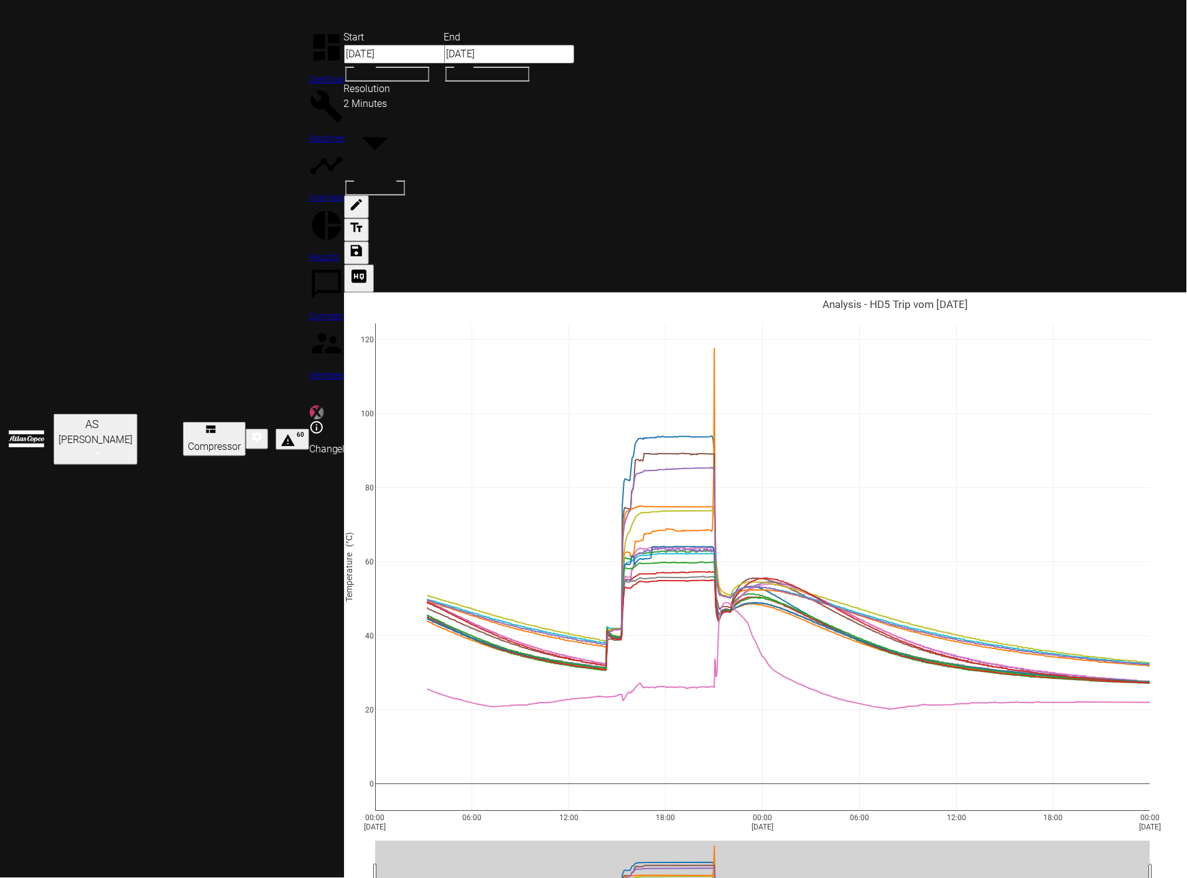
click at [1032, 413] on div "00:00 [DATE] 06:00 12:00 18:00 00:00 [DATE] 06:00 12:00 18:00 00:00 [DATE] 0 20…" at bounding box center [895, 644] width 1103 height 703
click at [531, 48] on div "Start [DATE] Start – End [DATE] End Resolution 2 Minutes 2min Resolution" at bounding box center [437, 147] width 187 height 235
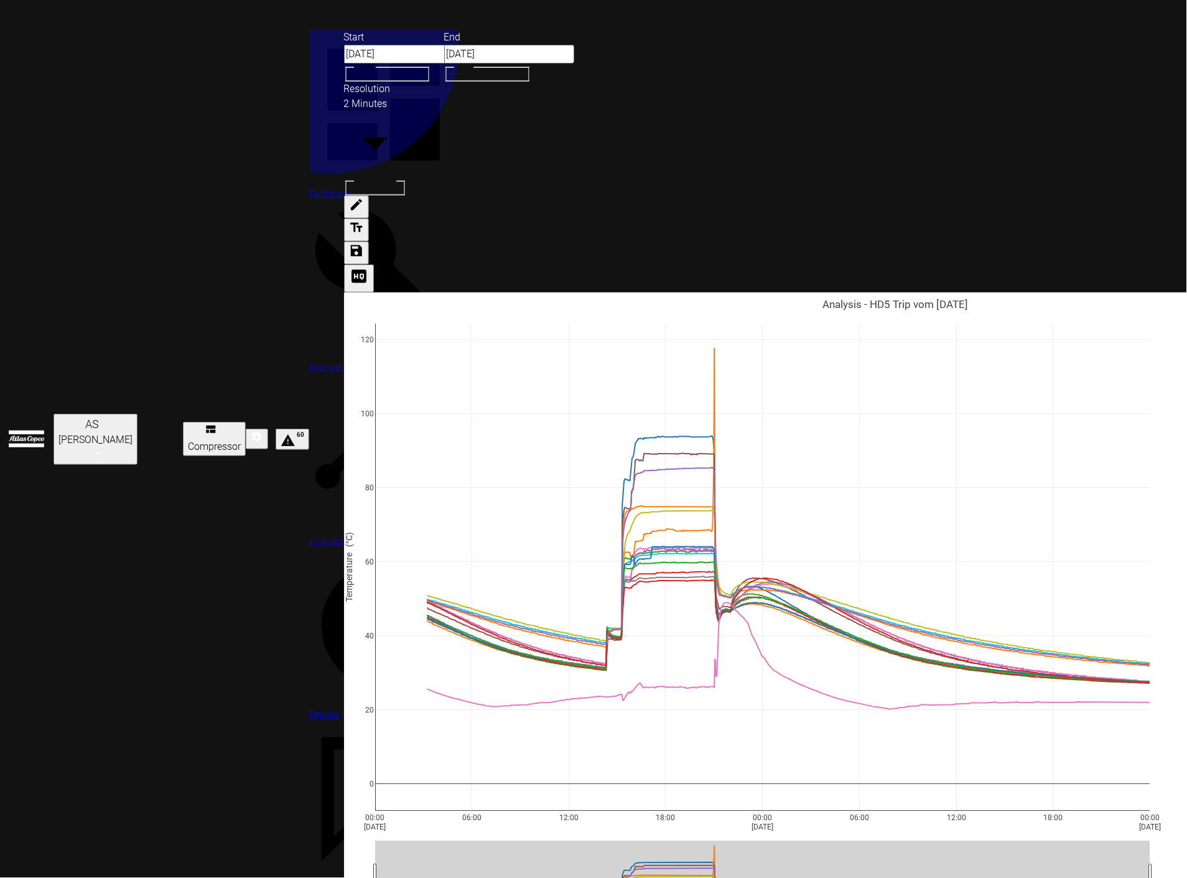
click at [309, 551] on icon at bounding box center [383, 625] width 149 height 149
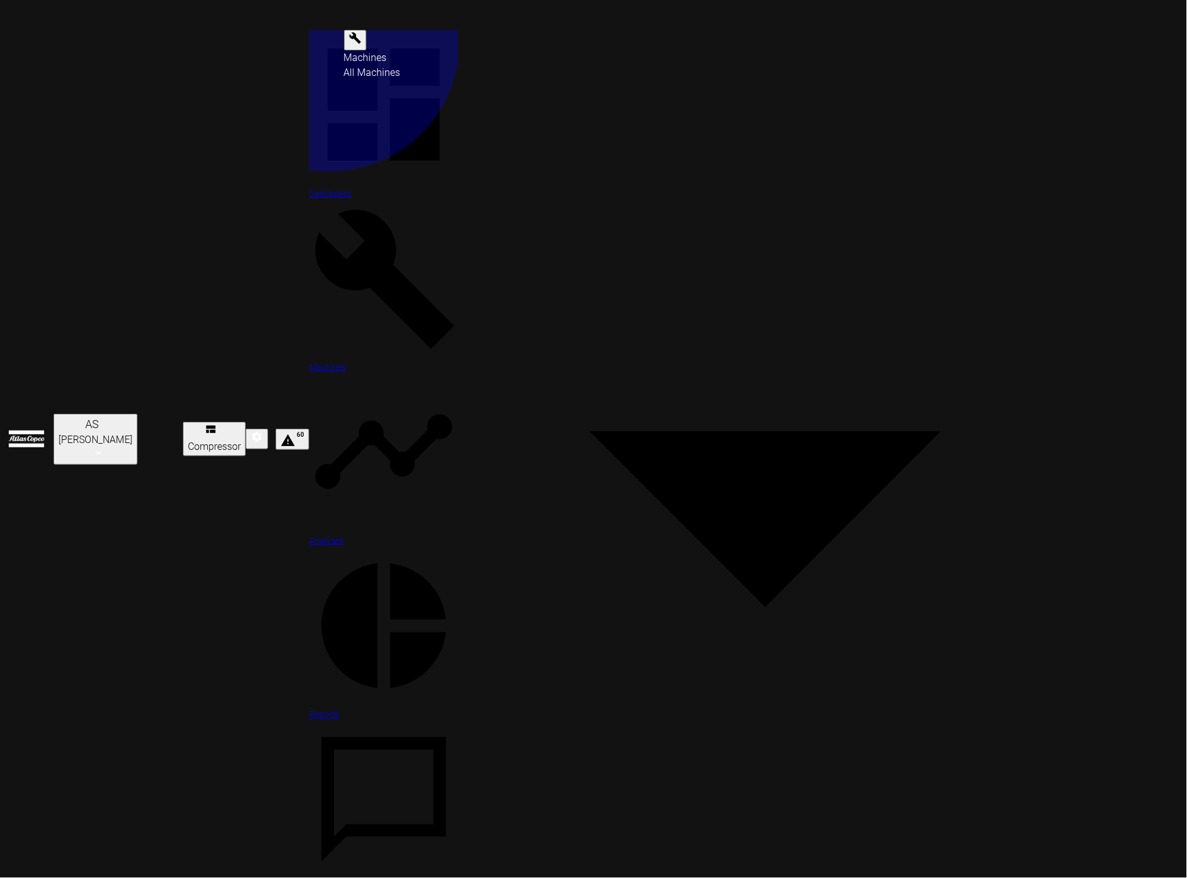
click at [309, 551] on icon at bounding box center [383, 625] width 149 height 149
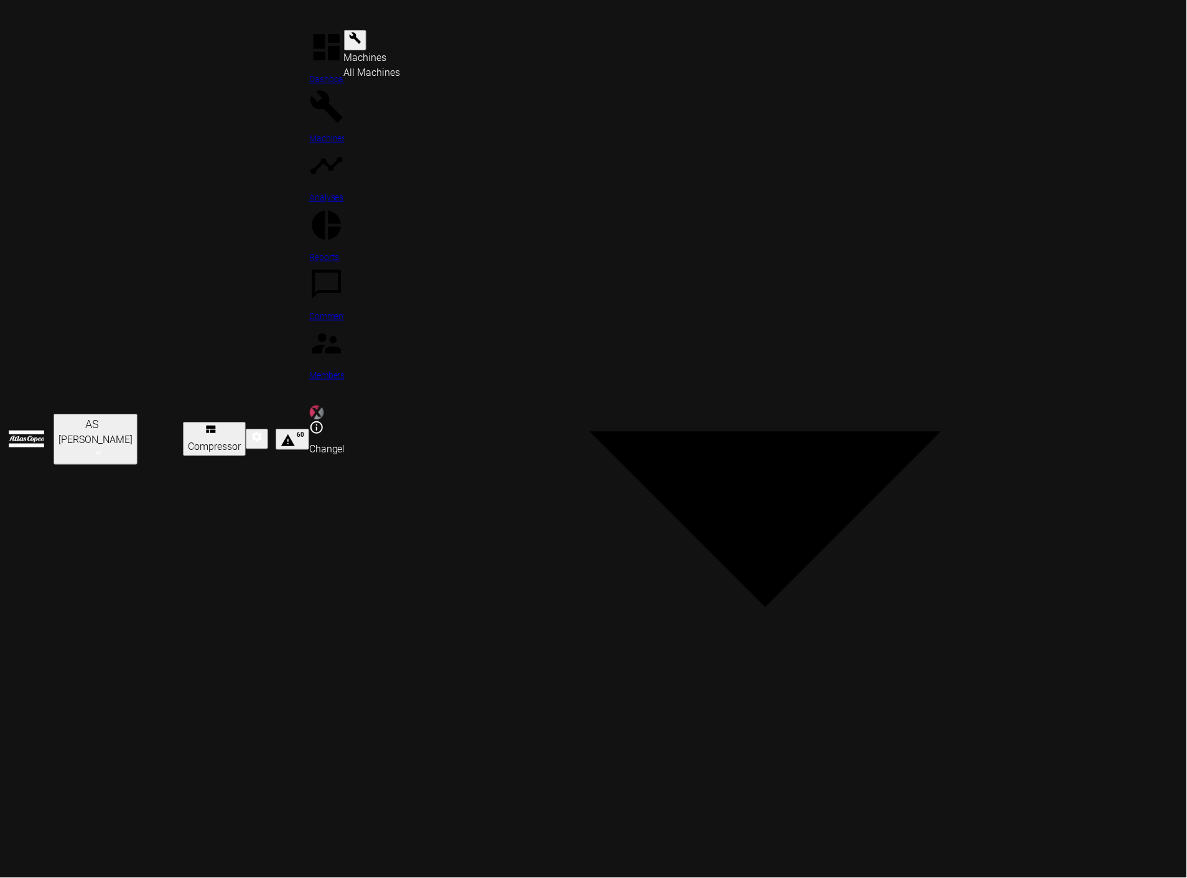
type input "91331ab9-2490-48b8-b663-95187efbf071"
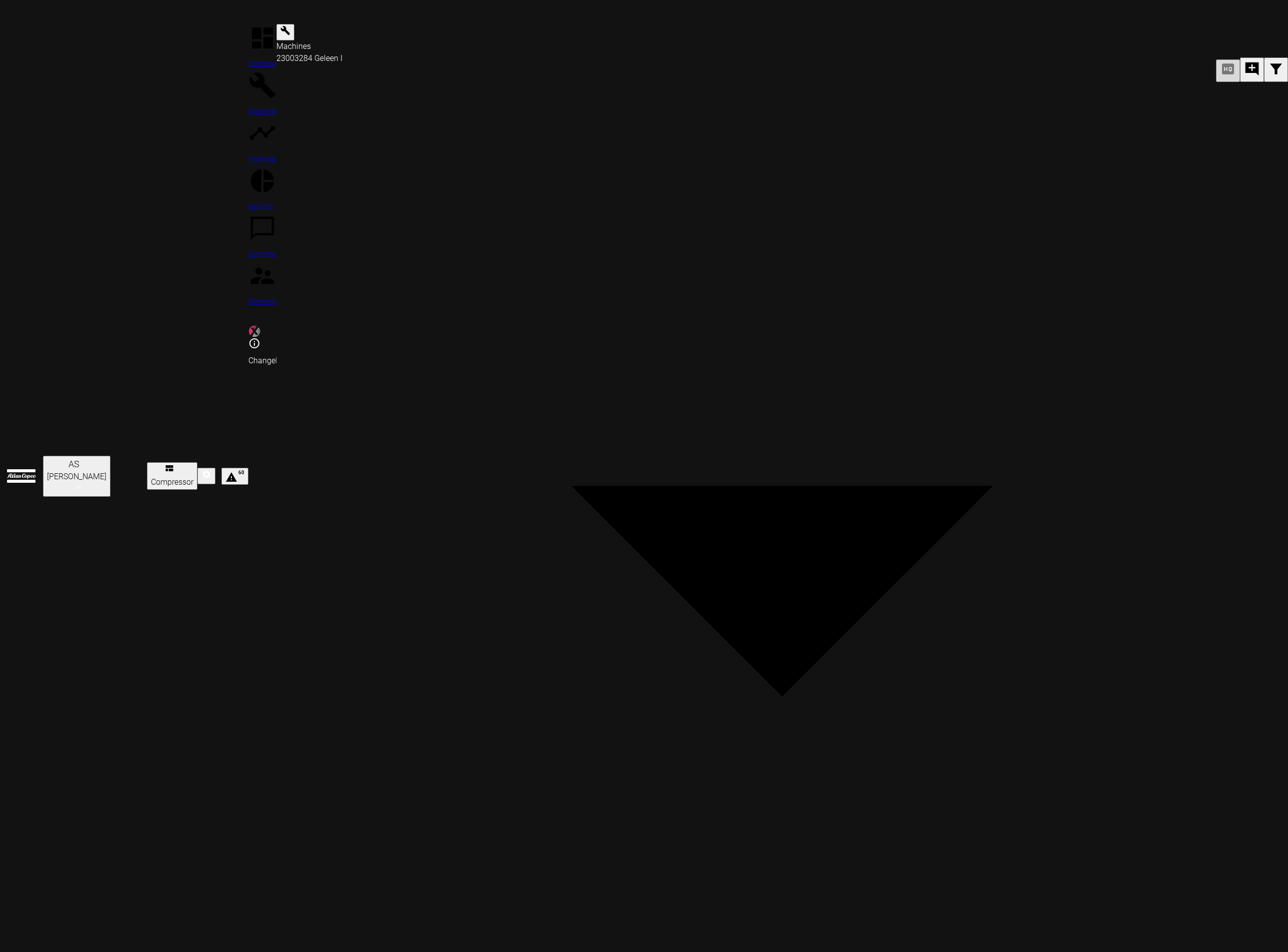
click at [276, 52] on div "23003284 Geleen I" at bounding box center [782, 58] width 1012 height 12
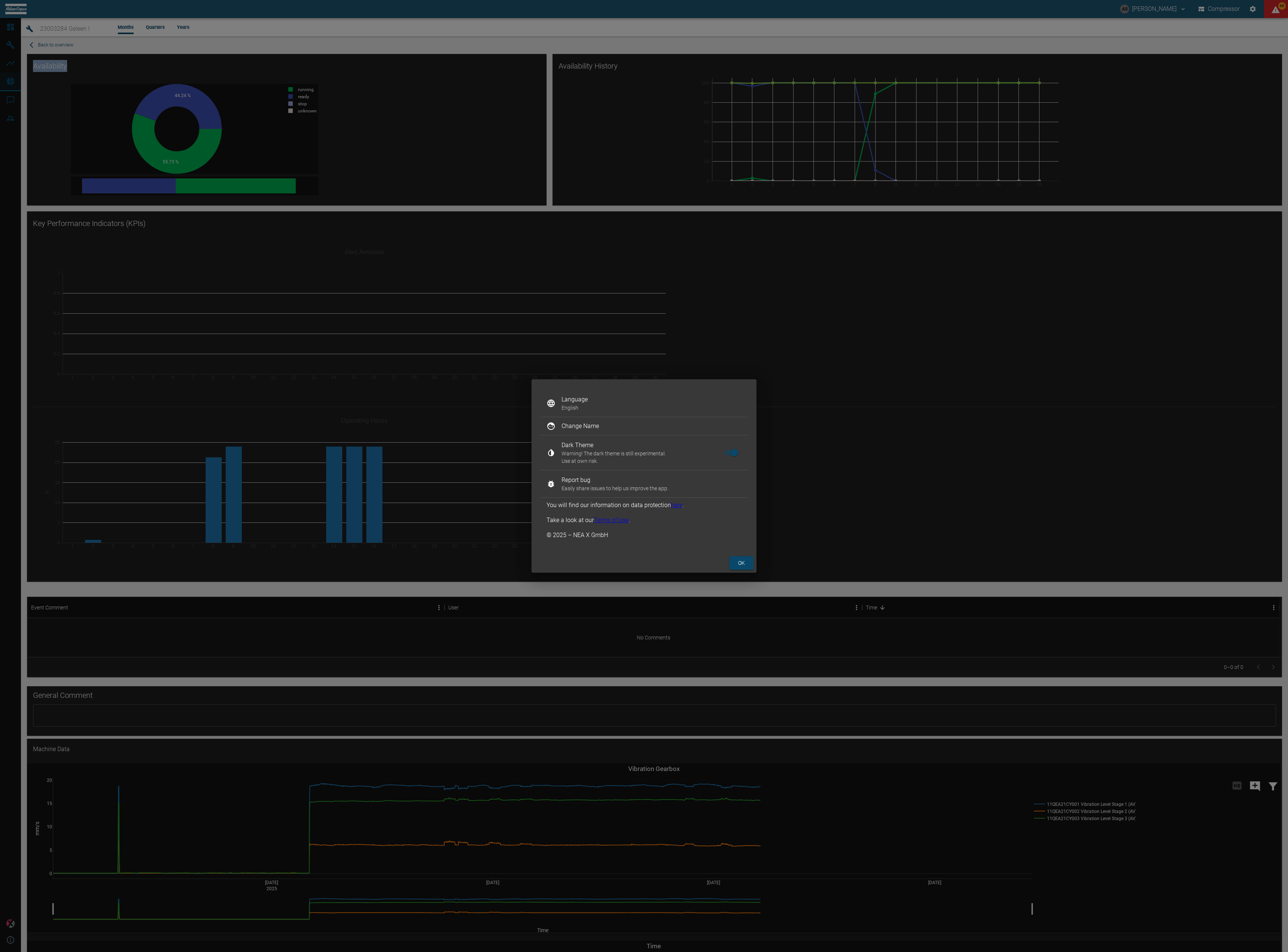
scroll to position [824, 0]
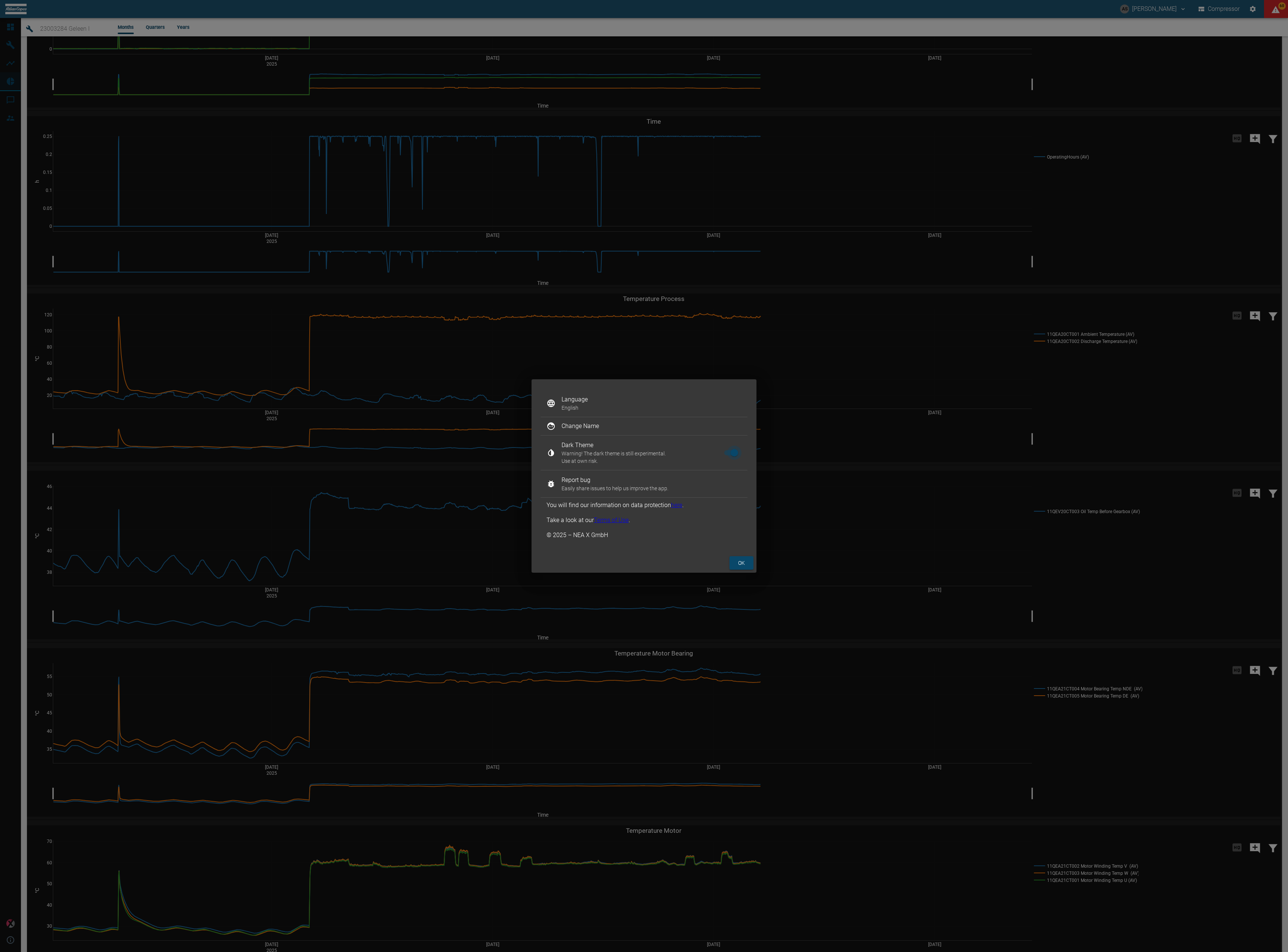
click at [732, 456] on input "checkbox" at bounding box center [734, 453] width 43 height 14
checkbox input "false"
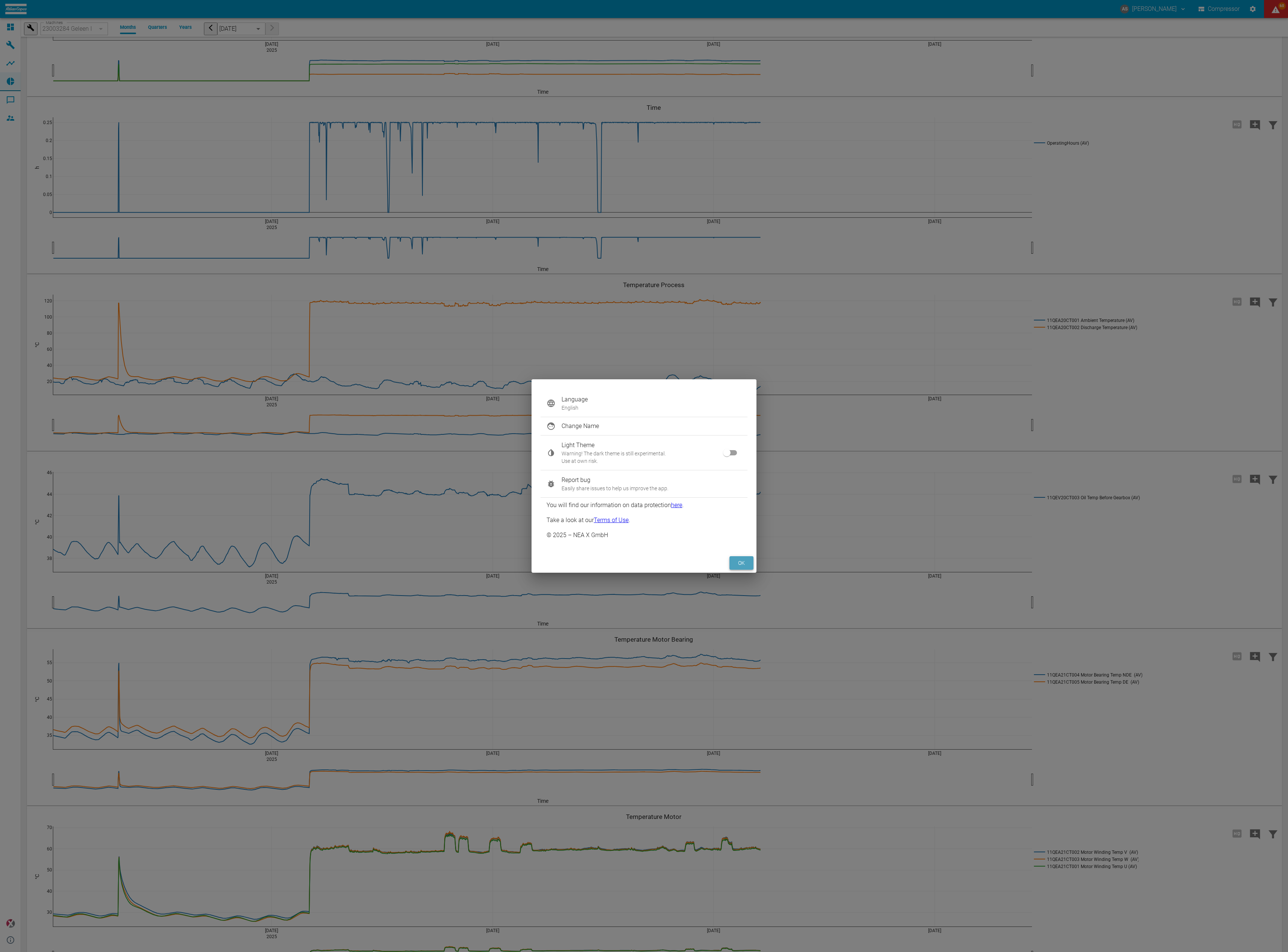
click at [743, 557] on button "ok" at bounding box center [742, 563] width 24 height 14
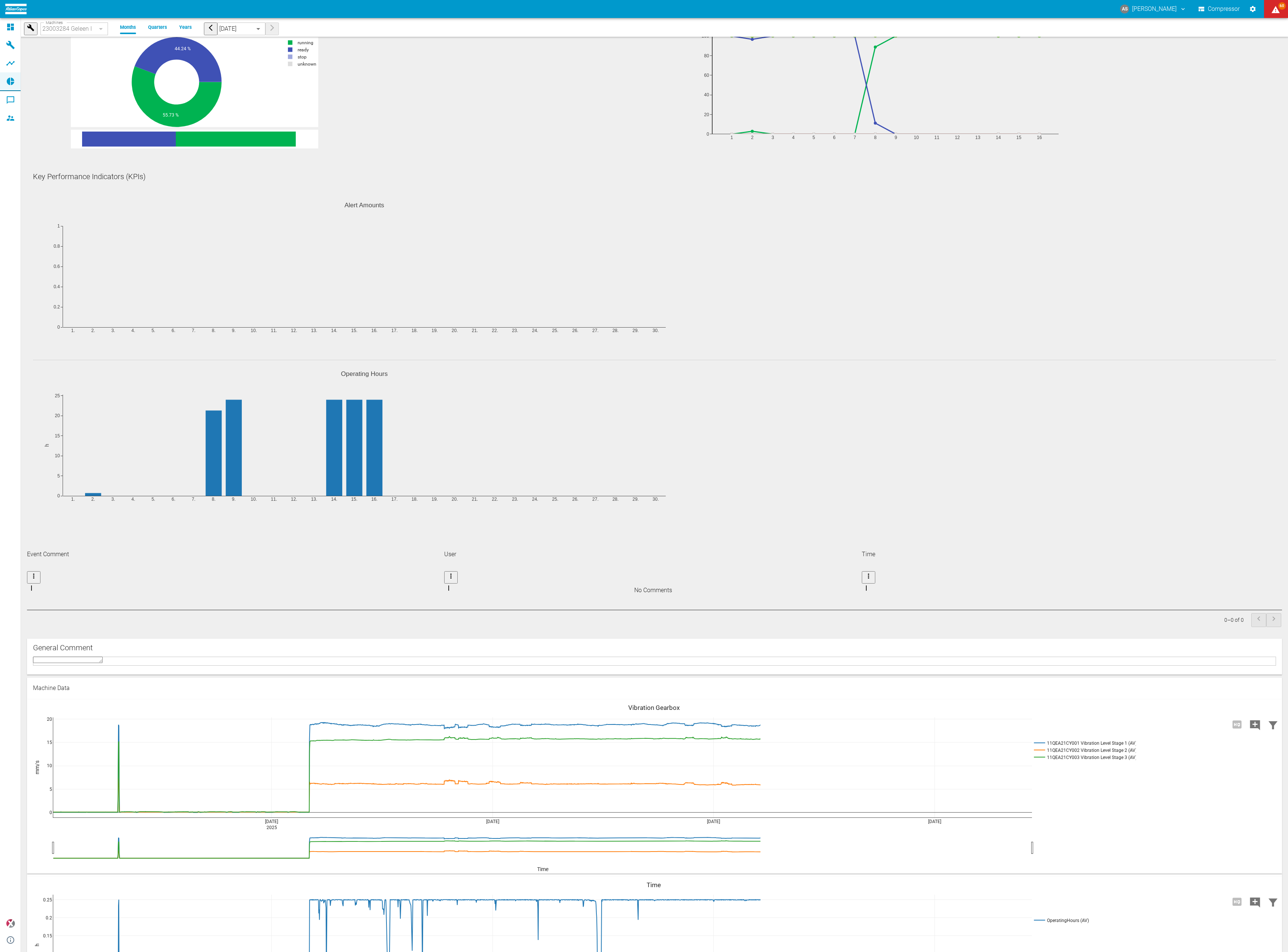
scroll to position [0, 0]
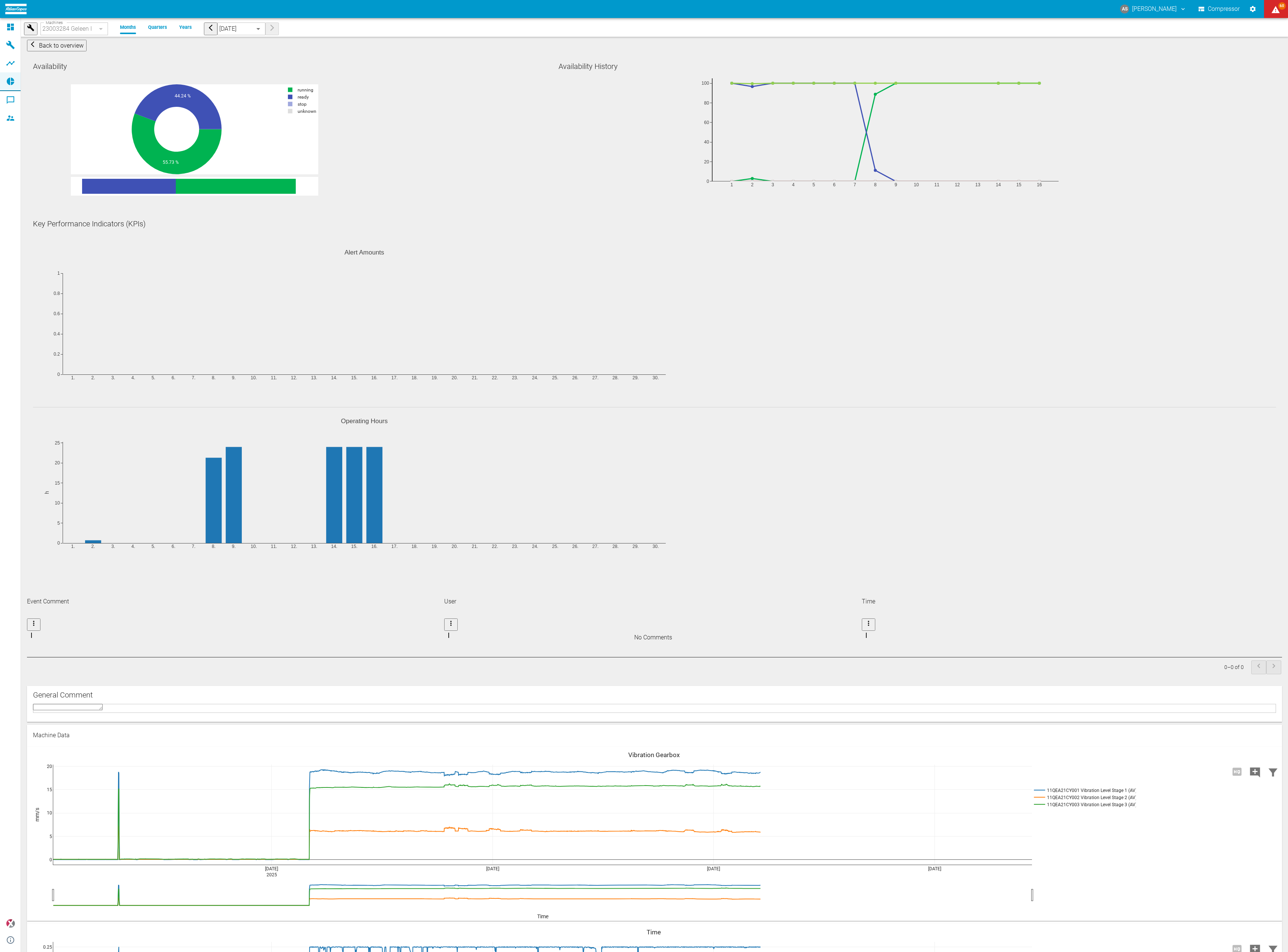
click at [149, 26] on li "Quarters" at bounding box center [158, 27] width 19 height 7
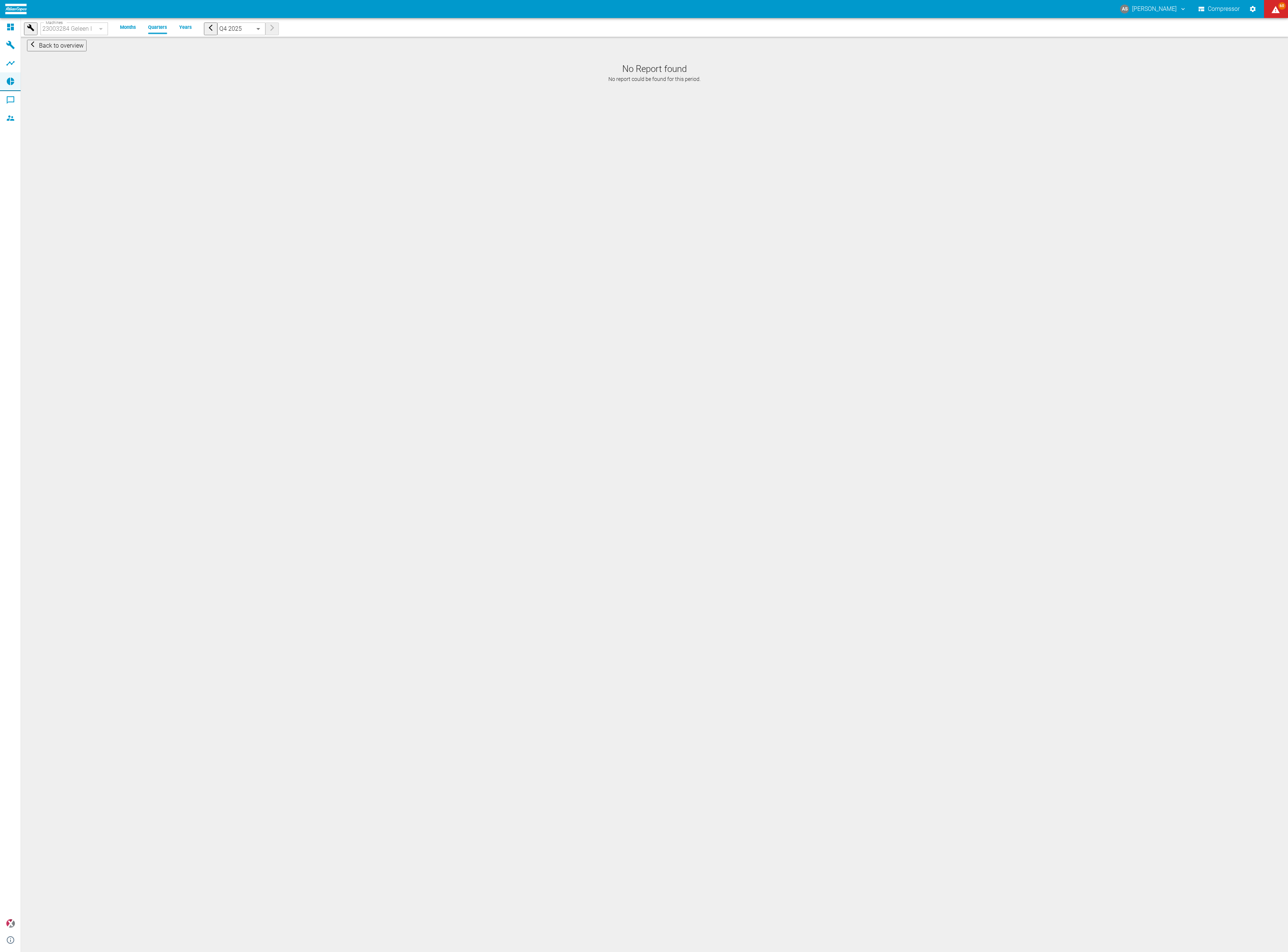
click at [219, 27] on body "AS Andreas Schmitt Compressor 60 Dashboard Machines Analyses Reports Comments M…" at bounding box center [644, 476] width 1288 height 952
click at [166, 27] on div at bounding box center [644, 476] width 1288 height 952
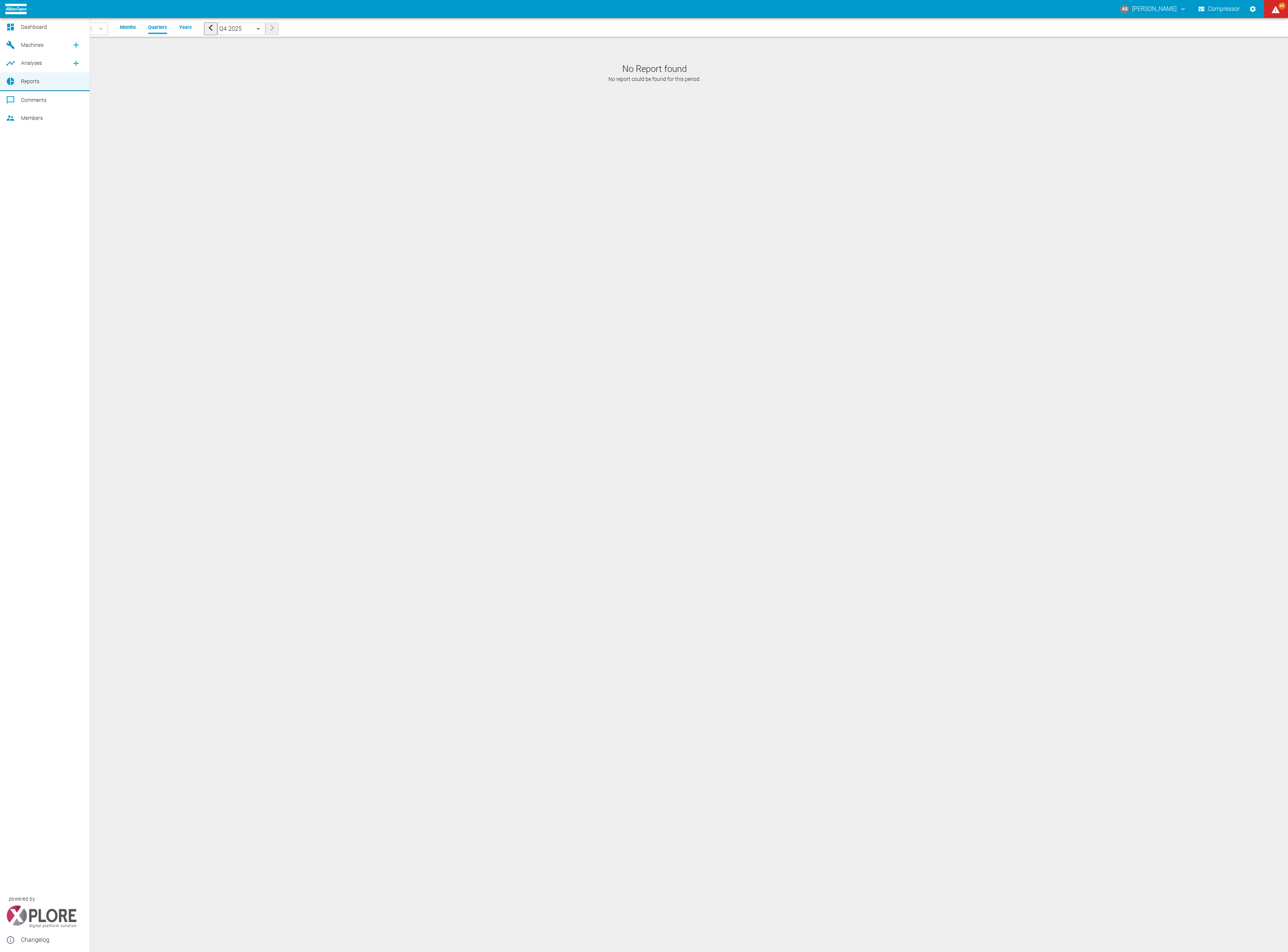
click at [10, 83] on icon at bounding box center [10, 81] width 7 height 7
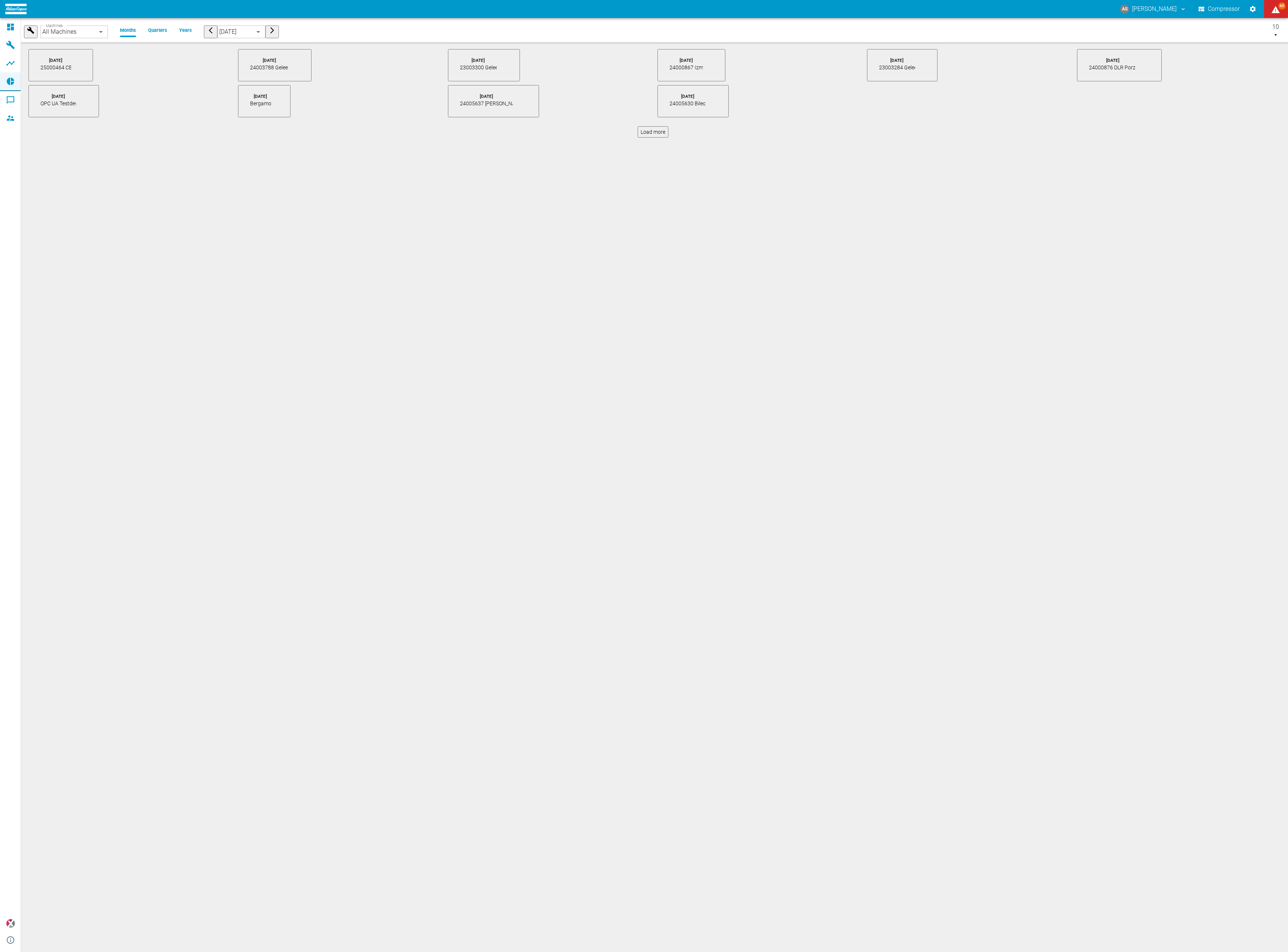
click at [513, 100] on p "24005637 [PERSON_NAME]" at bounding box center [487, 104] width 53 height 7
type input "3bbafa92-9ba0-48ca-a6e1-f615f5a702fa"
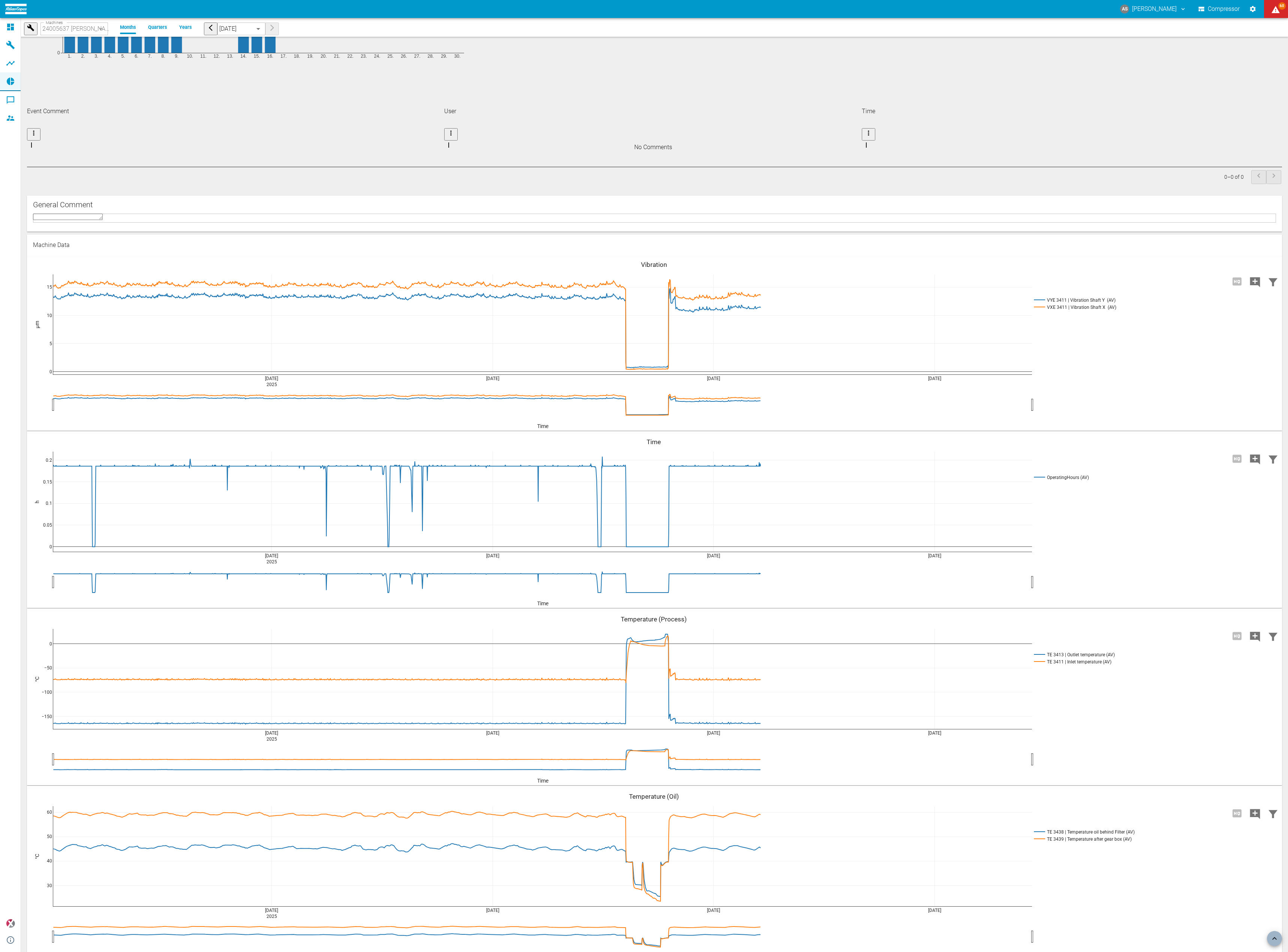
scroll to position [974, 0]
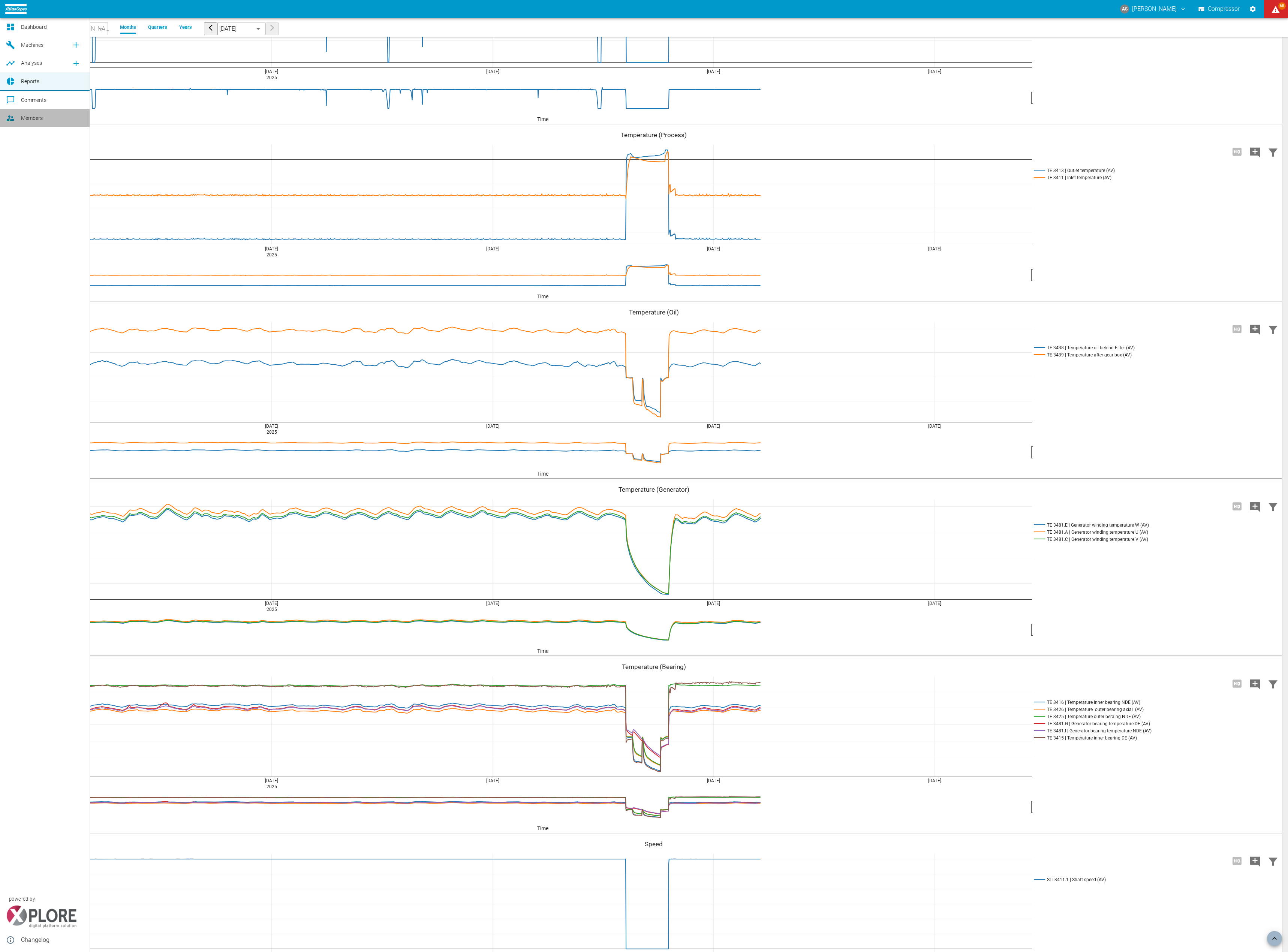
click at [13, 116] on div at bounding box center [11, 118] width 11 height 9
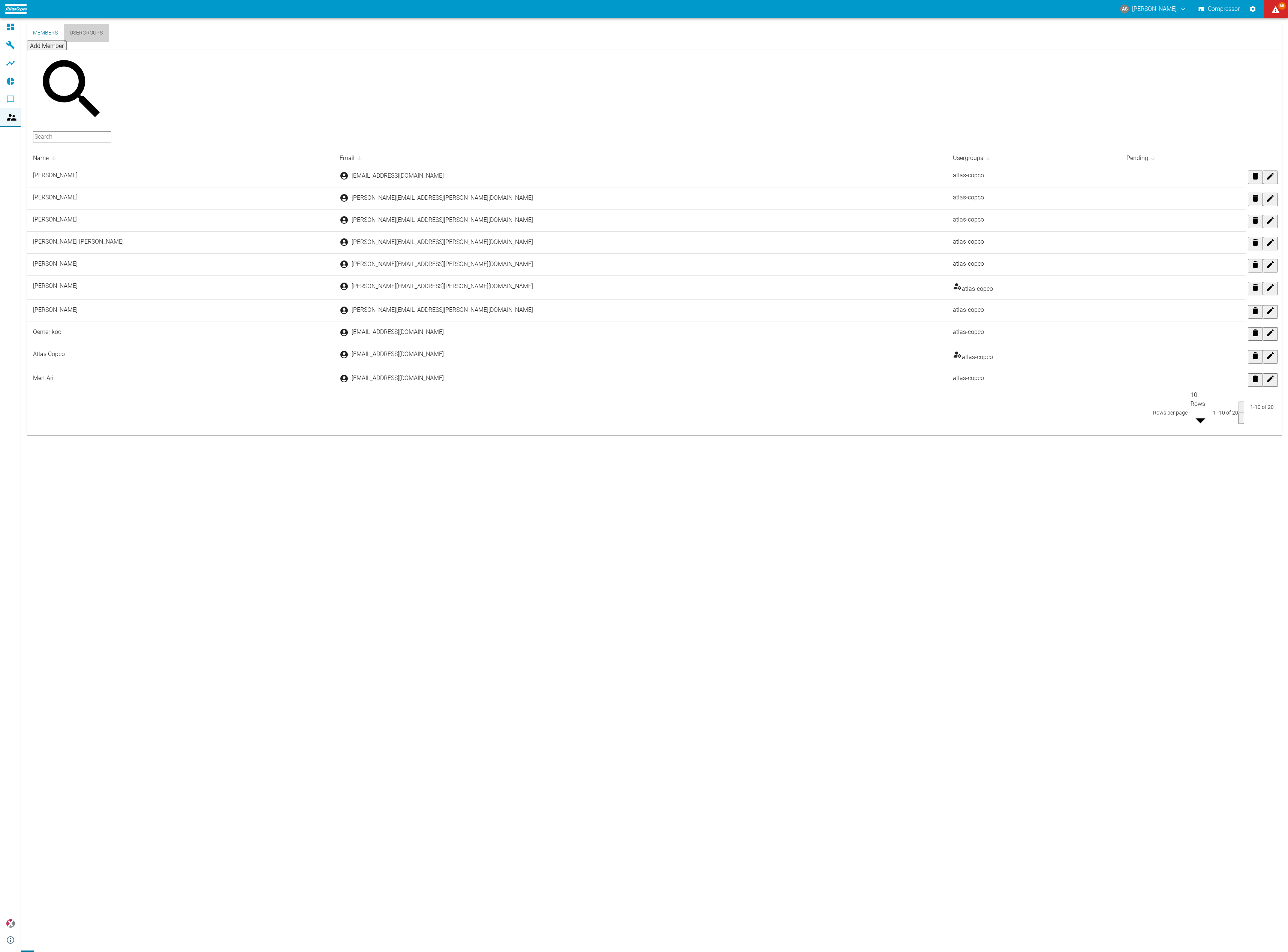
click at [95, 33] on button "Usergroups" at bounding box center [86, 33] width 45 height 18
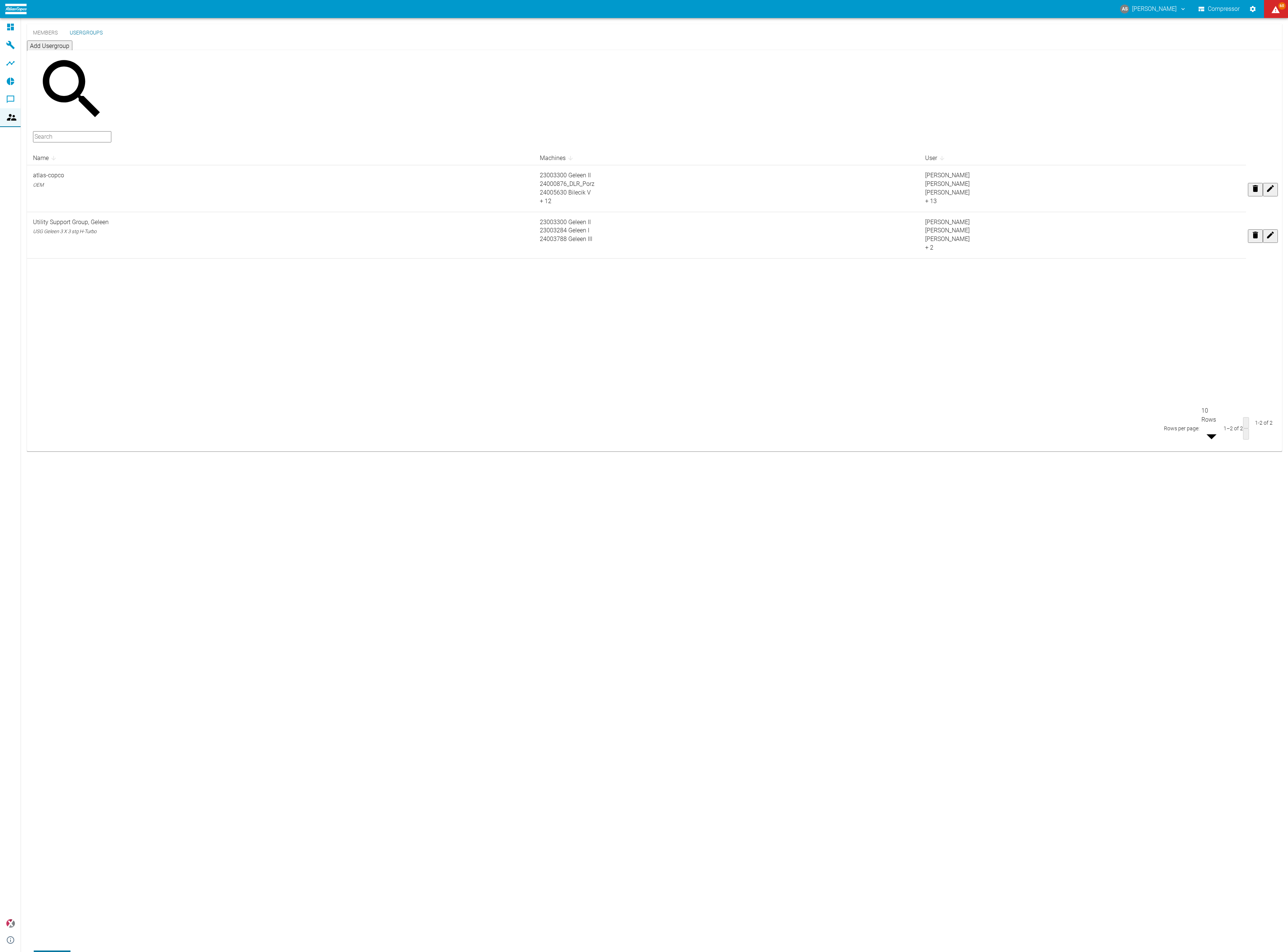
click at [52, 37] on button "Members" at bounding box center [45, 33] width 37 height 18
